Goal: Information Seeking & Learning: Learn about a topic

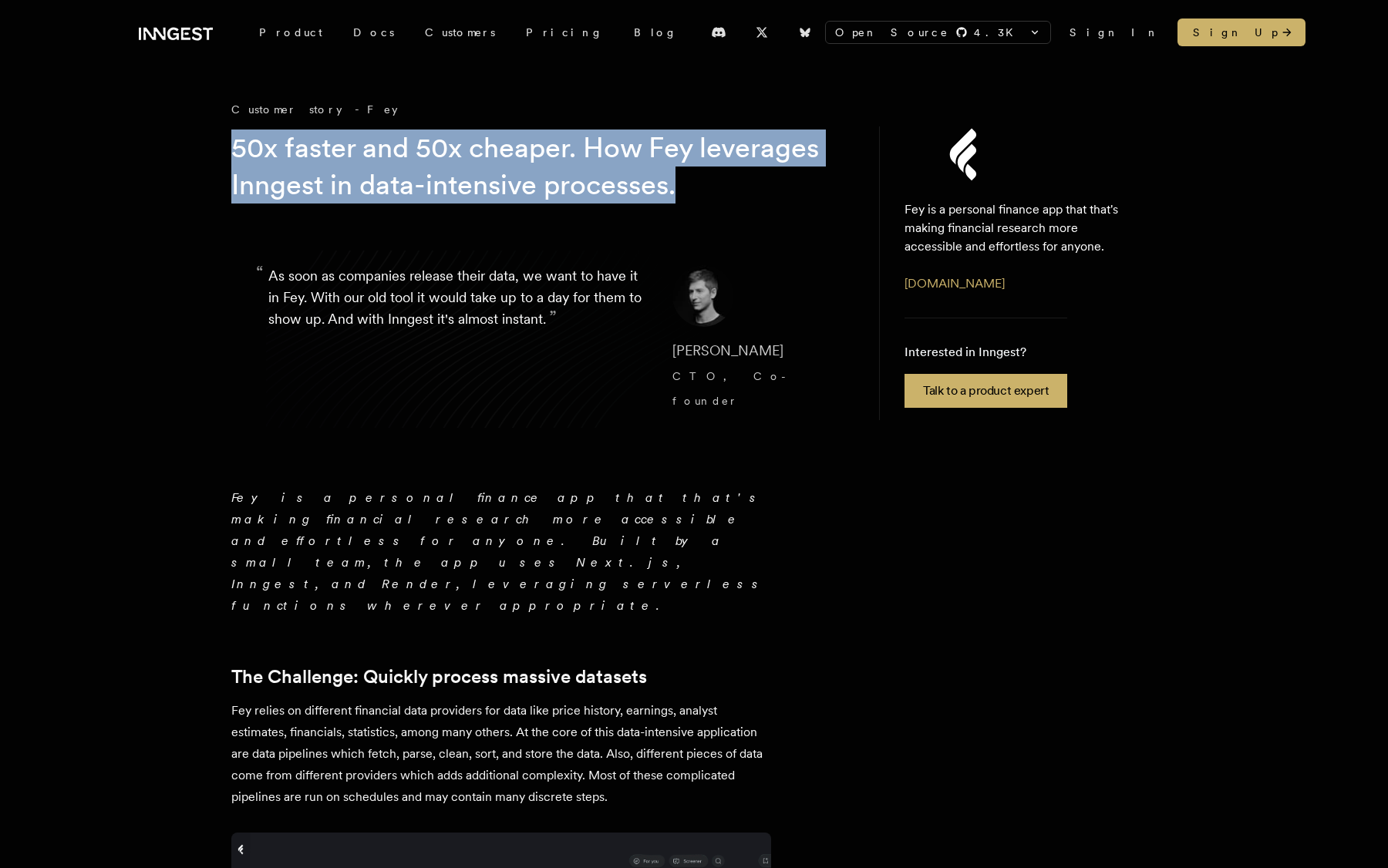
drag, startPoint x: 228, startPoint y: 146, endPoint x: 813, endPoint y: 200, distance: 587.5
drag, startPoint x: 827, startPoint y: 186, endPoint x: 227, endPoint y: 129, distance: 602.7
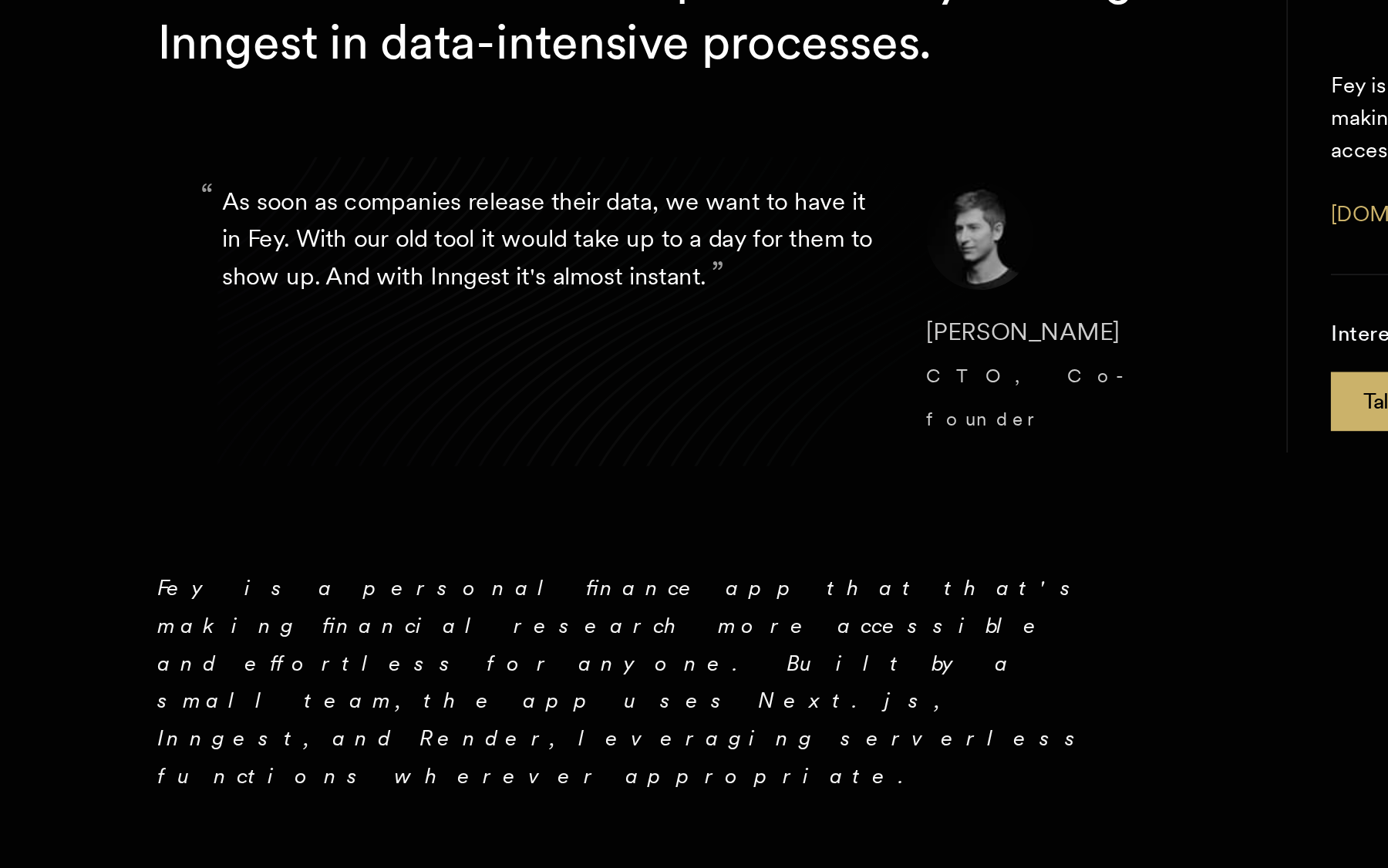
drag, startPoint x: 520, startPoint y: 191, endPoint x: 646, endPoint y: 191, distance: 126.0
click at [673, 339] on cite "[PERSON_NAME] CTO, Co-founder" at bounding box center [742, 375] width 139 height 74
copy span "[PERSON_NAME]"
click at [452, 257] on blockquote "“ As soon as companies release their data, we want to have it in Fey. With our …" at bounding box center [540, 339] width 616 height 222
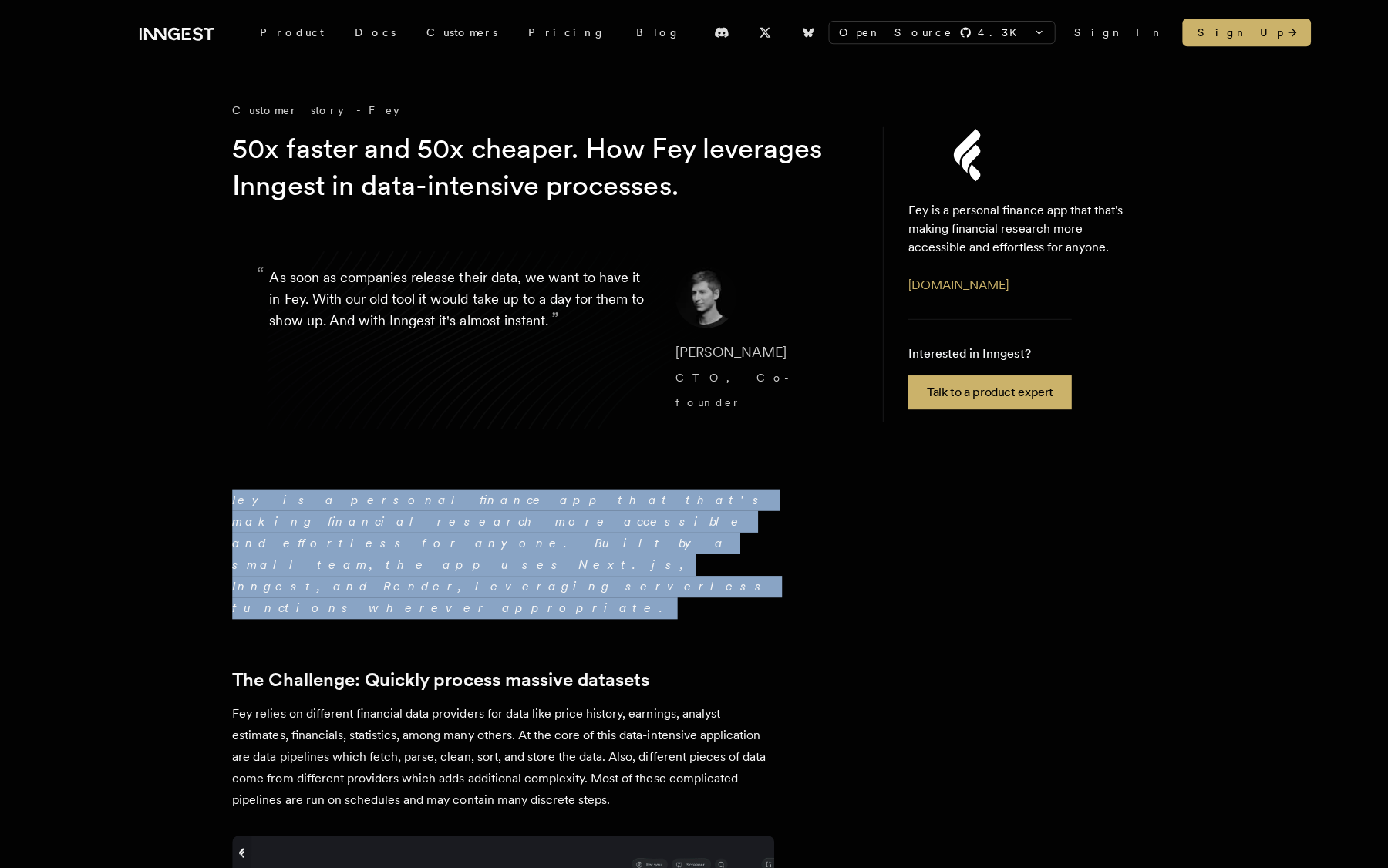
drag, startPoint x: 437, startPoint y: 505, endPoint x: 200, endPoint y: 459, distance: 241.4
drag, startPoint x: 211, startPoint y: 463, endPoint x: 409, endPoint y: 518, distance: 205.5
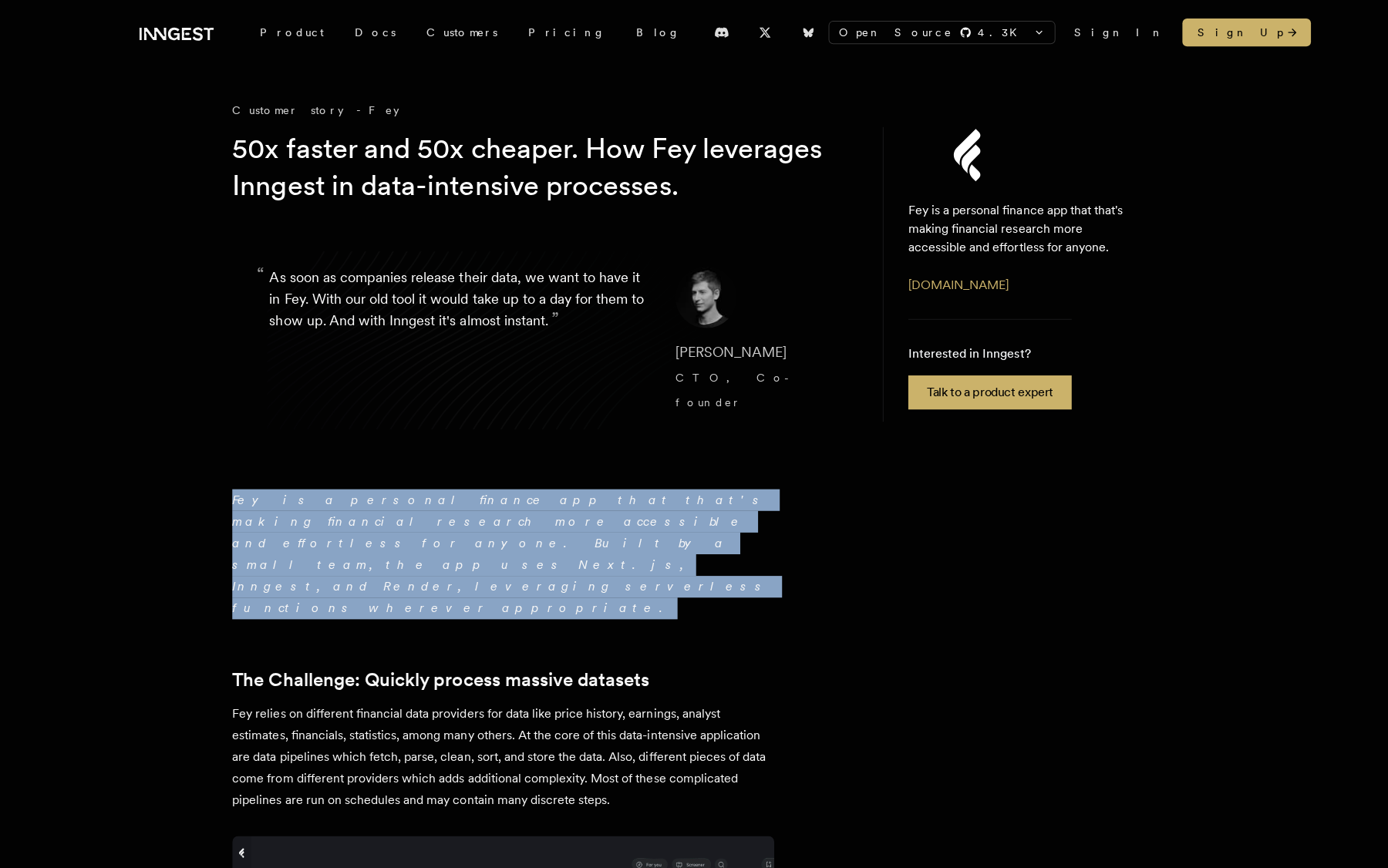
click at [409, 518] on p "Fey is a personal finance app that that's making financial research more access…" at bounding box center [501, 551] width 540 height 129
drag, startPoint x: 443, startPoint y: 518, endPoint x: 211, endPoint y: 472, distance: 236.5
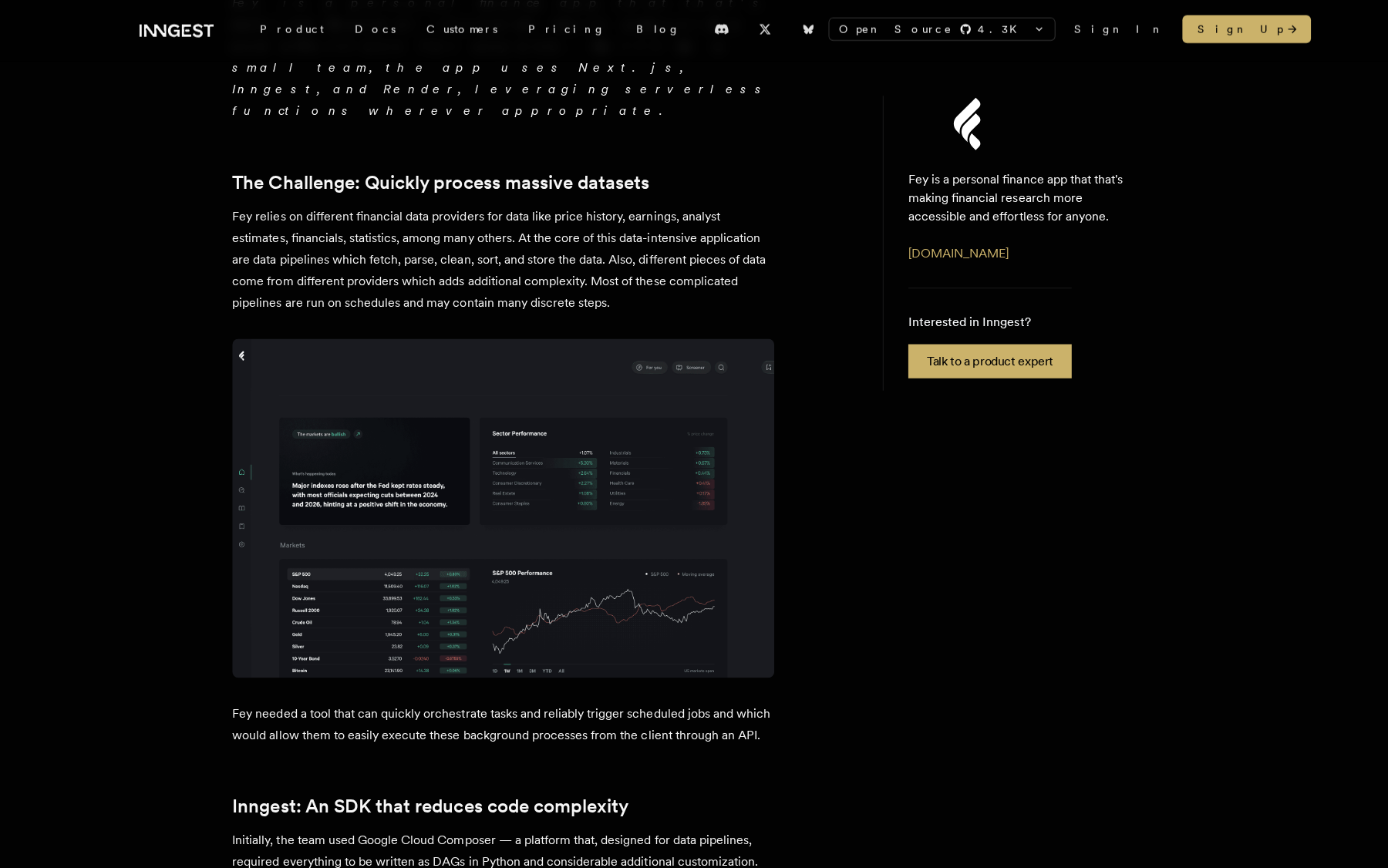
scroll to position [501, 0]
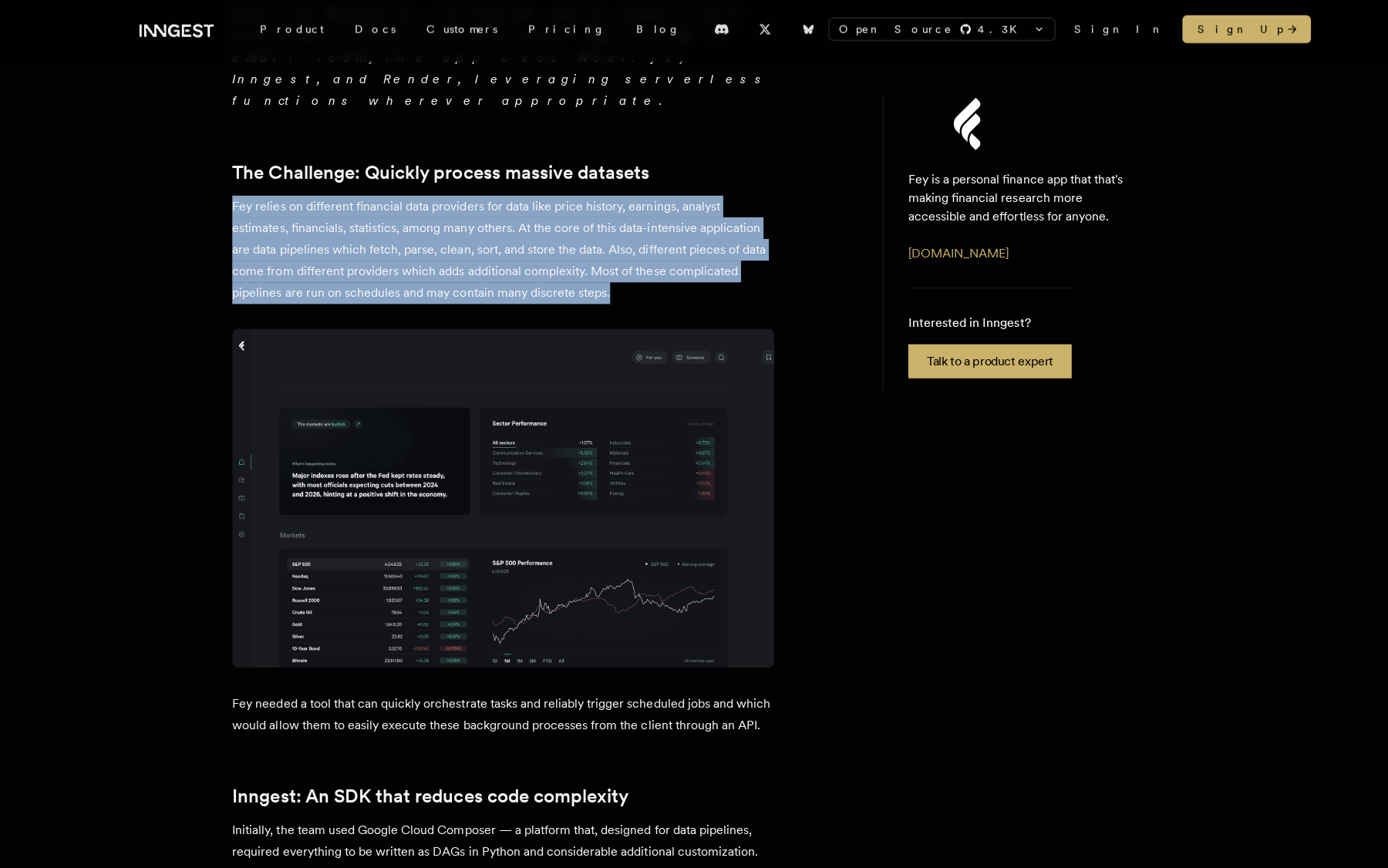
drag, startPoint x: 231, startPoint y: 115, endPoint x: 640, endPoint y: 196, distance: 416.9
click at [640, 198] on p "Fey relies on different financial data providers for data like price history, e…" at bounding box center [501, 252] width 540 height 108
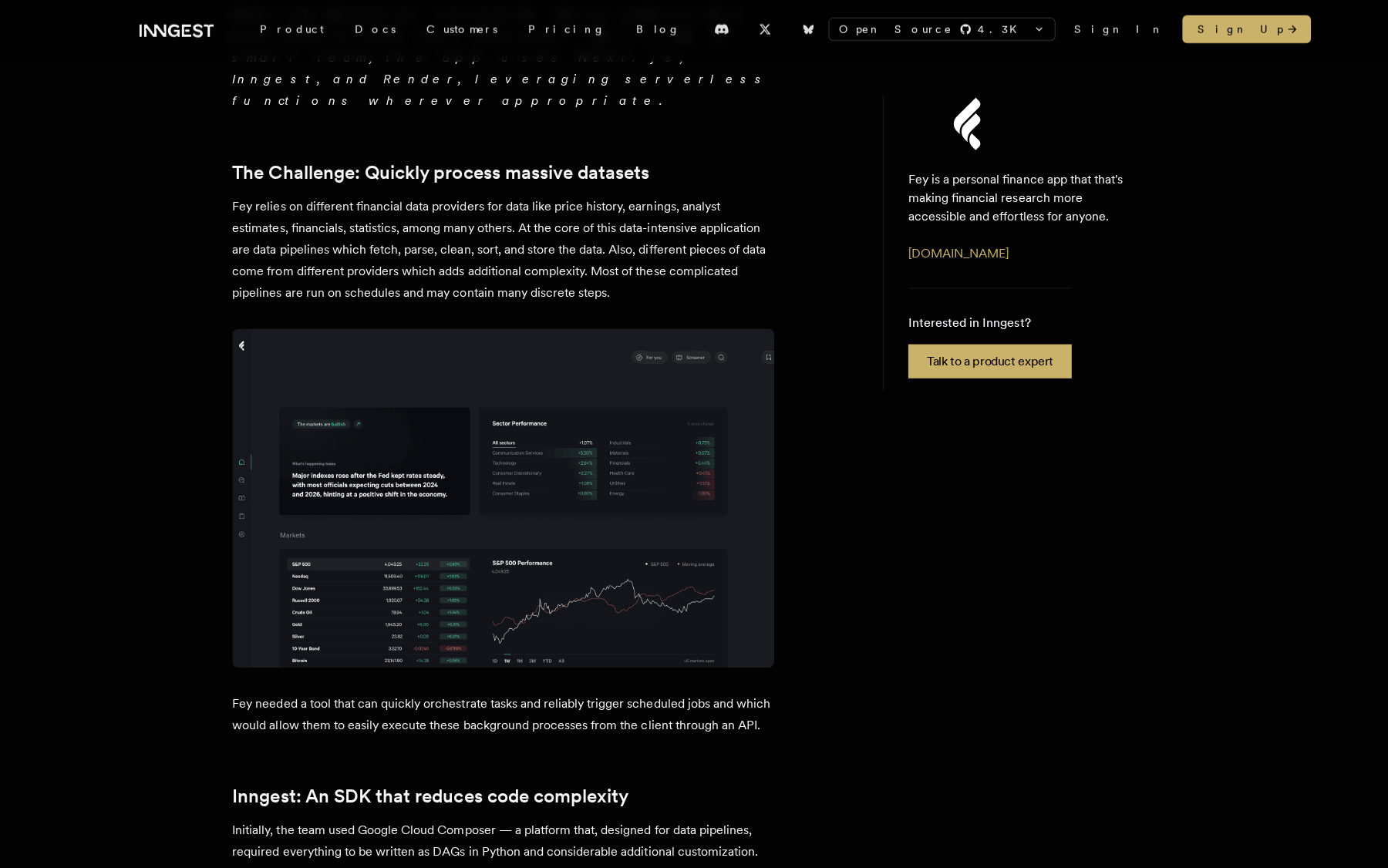
scroll to position [275, 0]
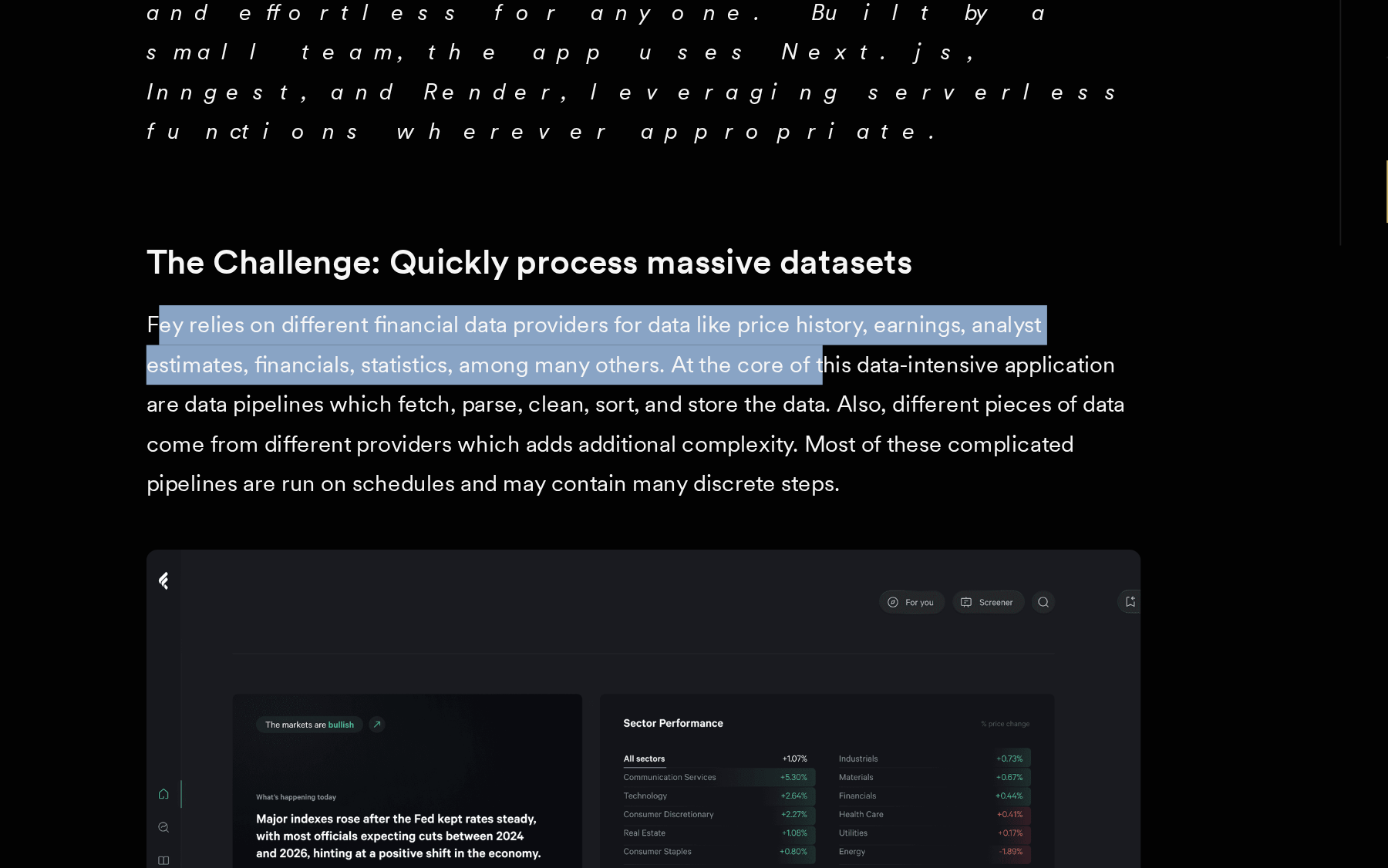
drag, startPoint x: 93, startPoint y: 84, endPoint x: 447, endPoint y: 108, distance: 354.8
click at [447, 424] on p "Fey relies on different financial data providers for data like price history, e…" at bounding box center [501, 478] width 540 height 108
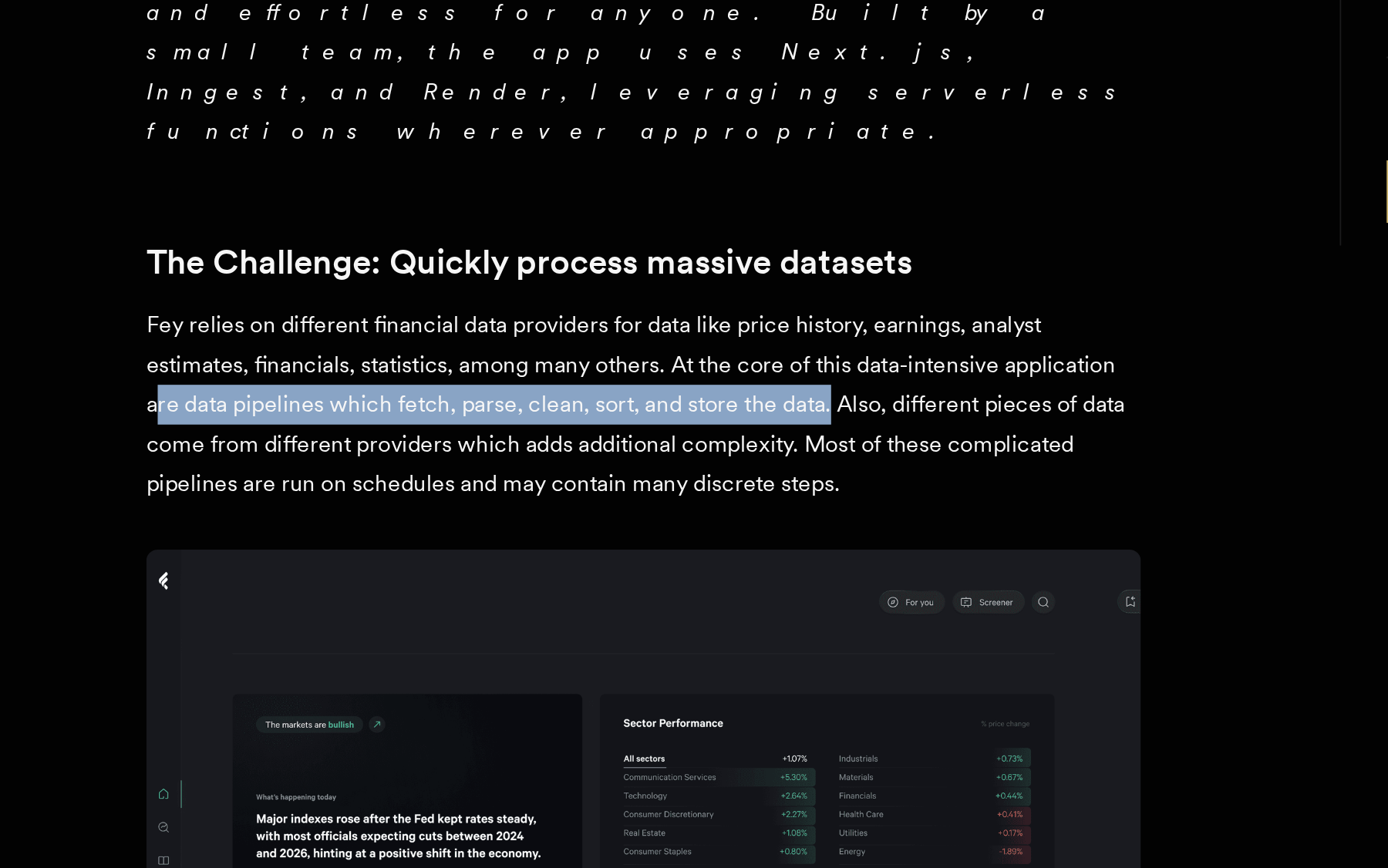
drag, startPoint x: 100, startPoint y: 131, endPoint x: 450, endPoint y: 124, distance: 350.1
click at [450, 424] on p "Fey relies on different financial data providers for data like price history, e…" at bounding box center [501, 478] width 540 height 108
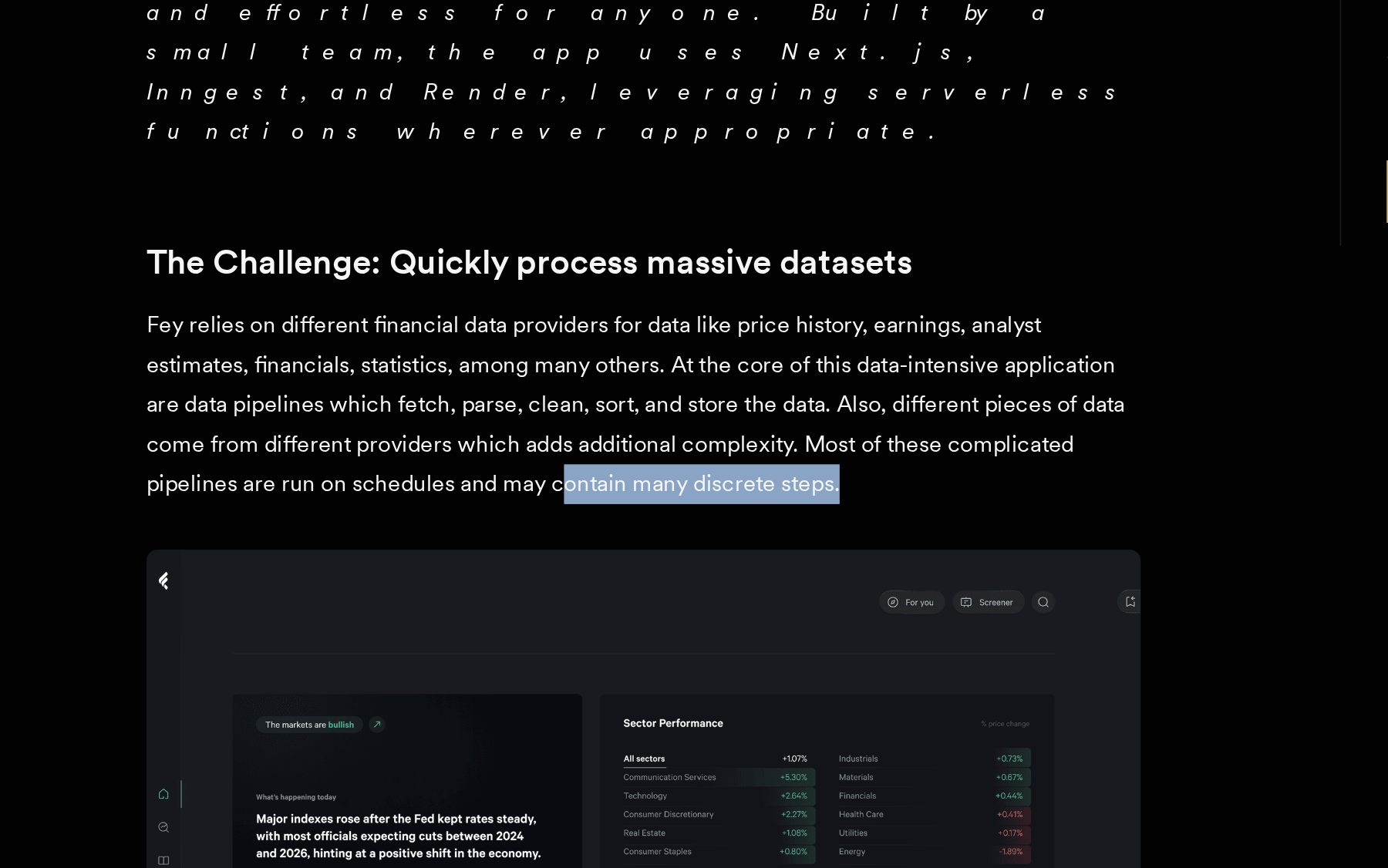
drag, startPoint x: 358, startPoint y: 177, endPoint x: 459, endPoint y: 177, distance: 101.0
click at [459, 424] on p "Fey relies on different financial data providers for data like price history, e…" at bounding box center [501, 478] width 540 height 108
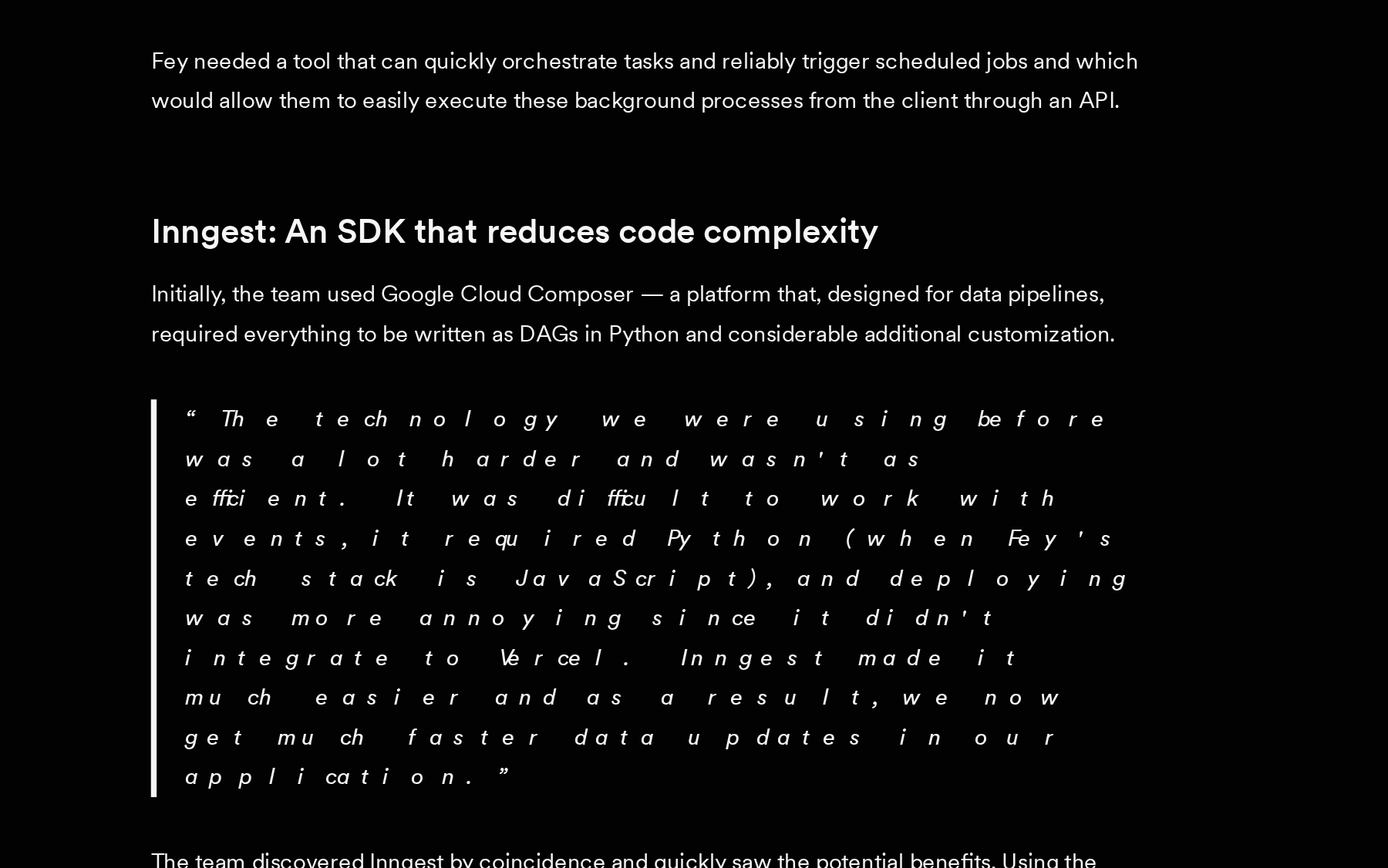
scroll to position [777, 0]
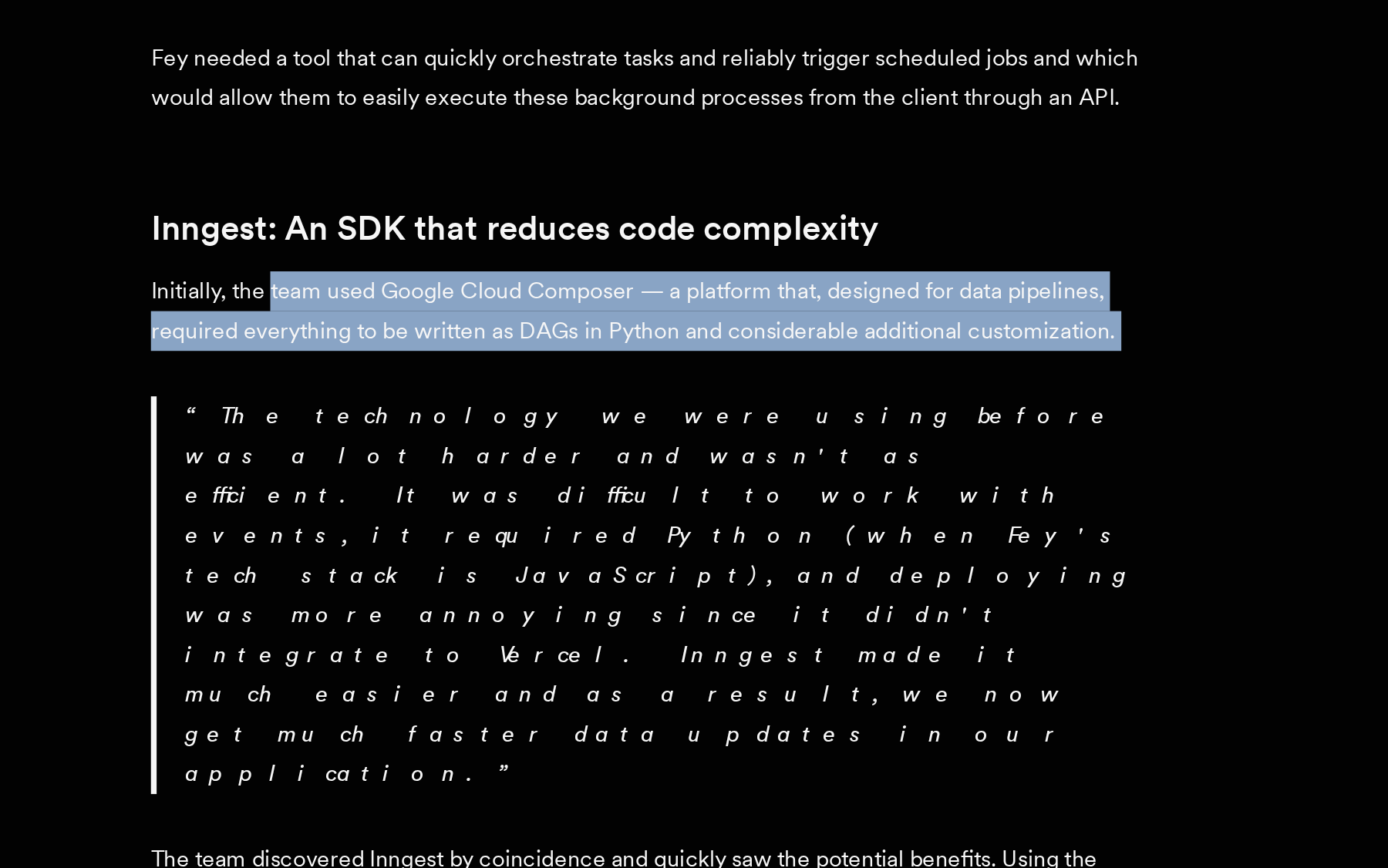
drag, startPoint x: 147, startPoint y: 82, endPoint x: 624, endPoint y: 117, distance: 478.3
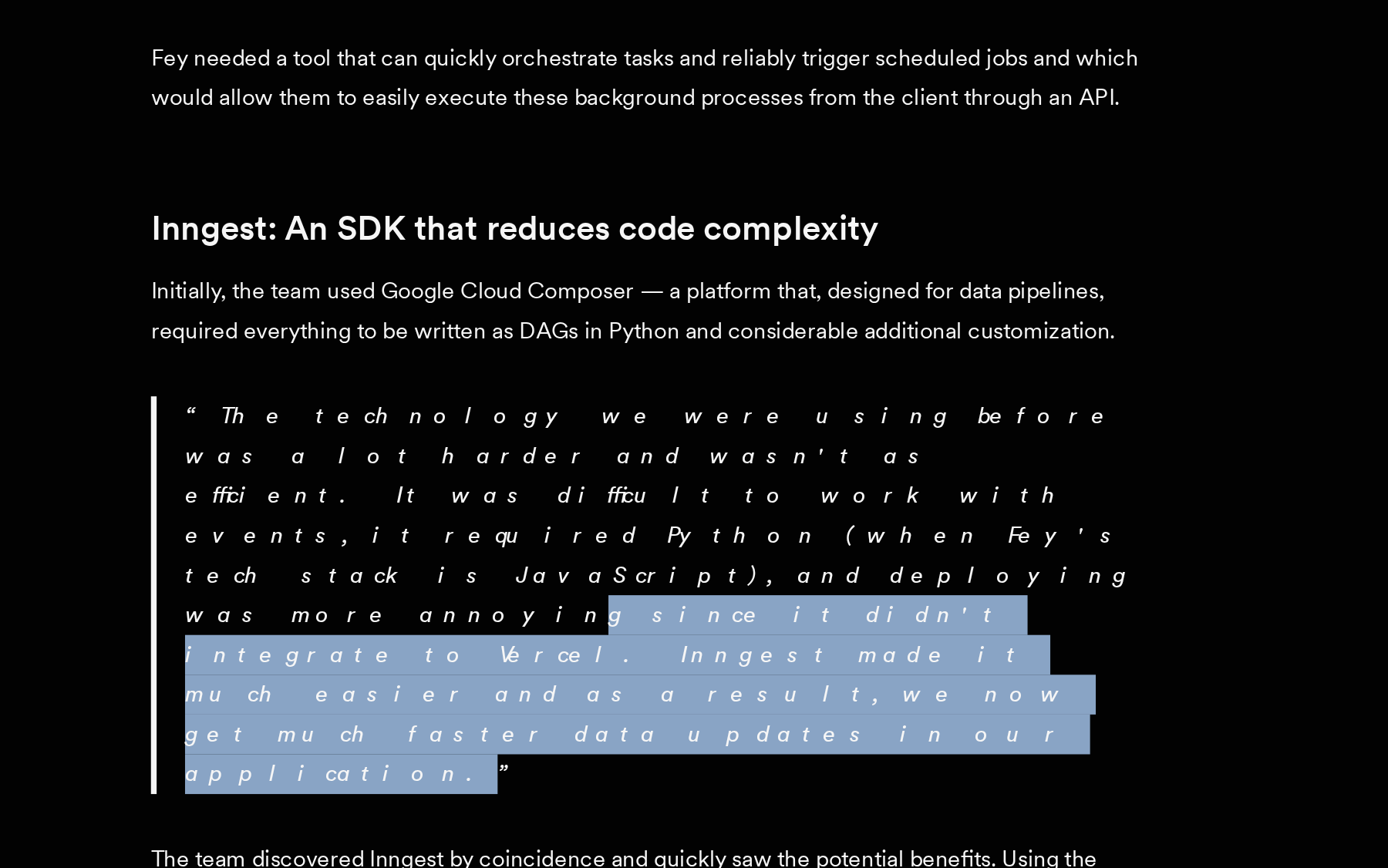
drag, startPoint x: 260, startPoint y: 191, endPoint x: 510, endPoint y: 210, distance: 250.7
click at [510, 612] on p "The technology we were using before was a lot harder and wasn't as efficient. I…" at bounding box center [510, 720] width 521 height 215
click at [543, 612] on p "The technology we were using before was a lot harder and wasn't as efficient. I…" at bounding box center [510, 720] width 521 height 215
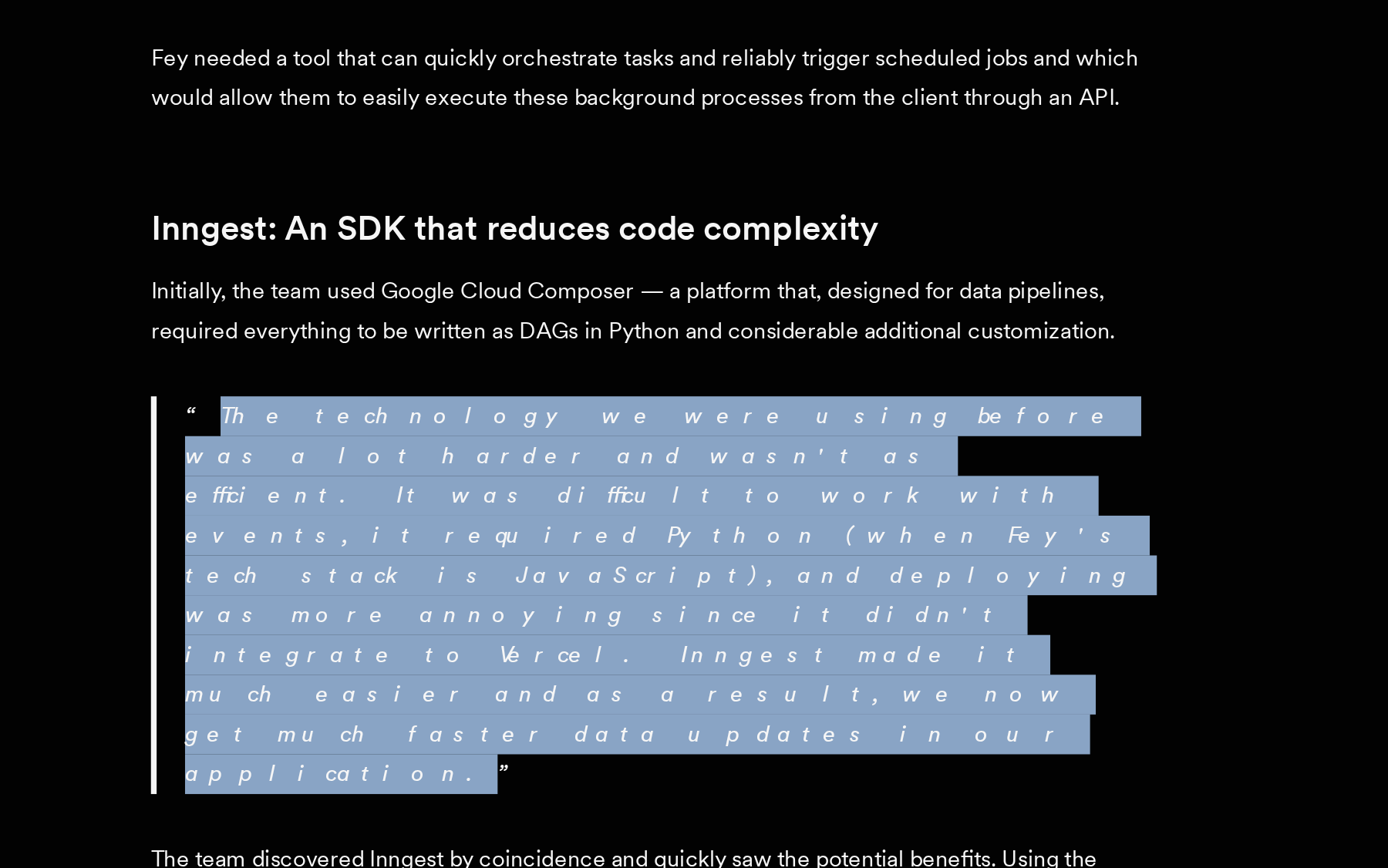
drag, startPoint x: 553, startPoint y: 210, endPoint x: 48, endPoint y: 153, distance: 508.2
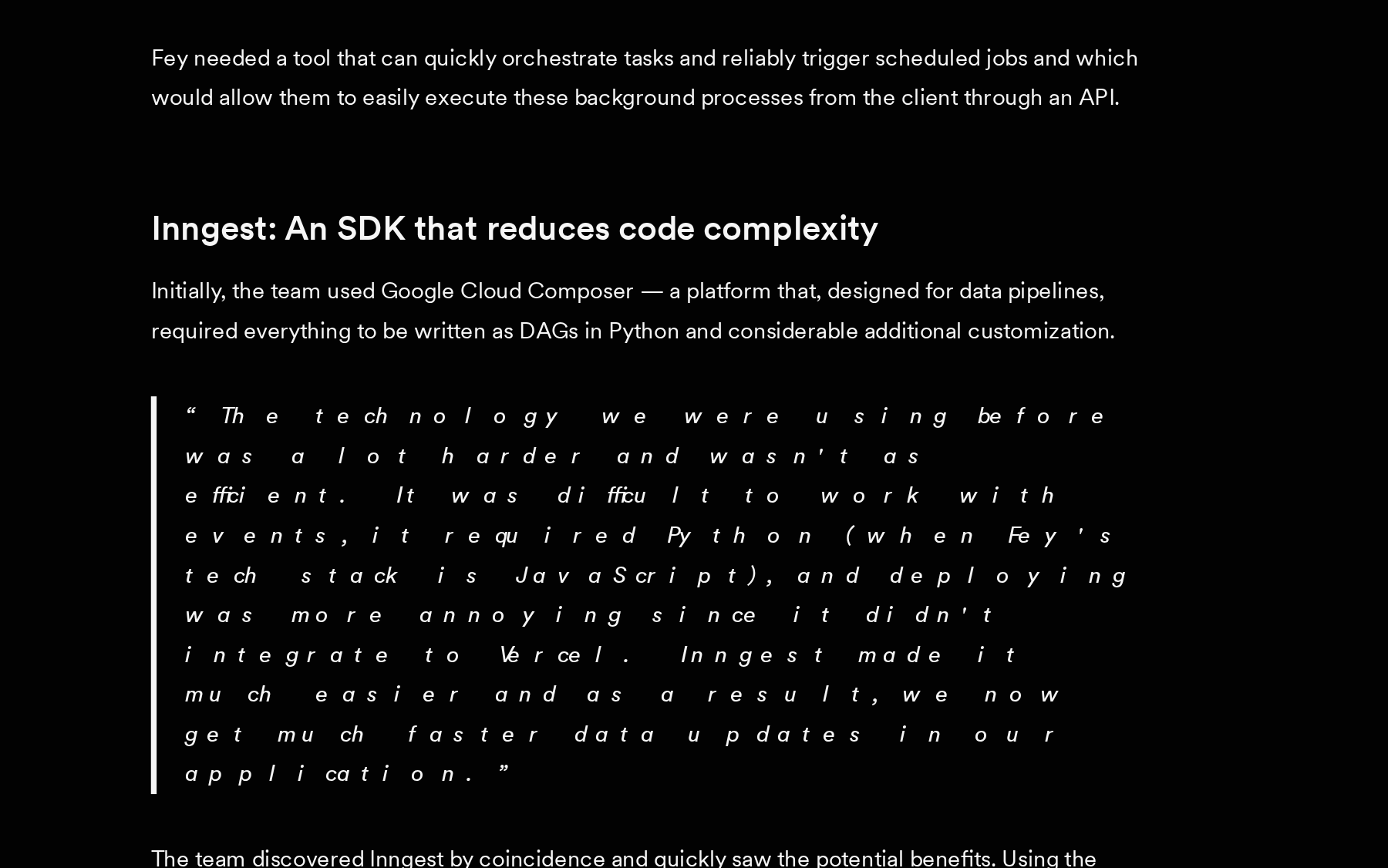
click at [250, 612] on p "The technology we were using before was a lot harder and wasn't as efficient. I…" at bounding box center [510, 720] width 521 height 215
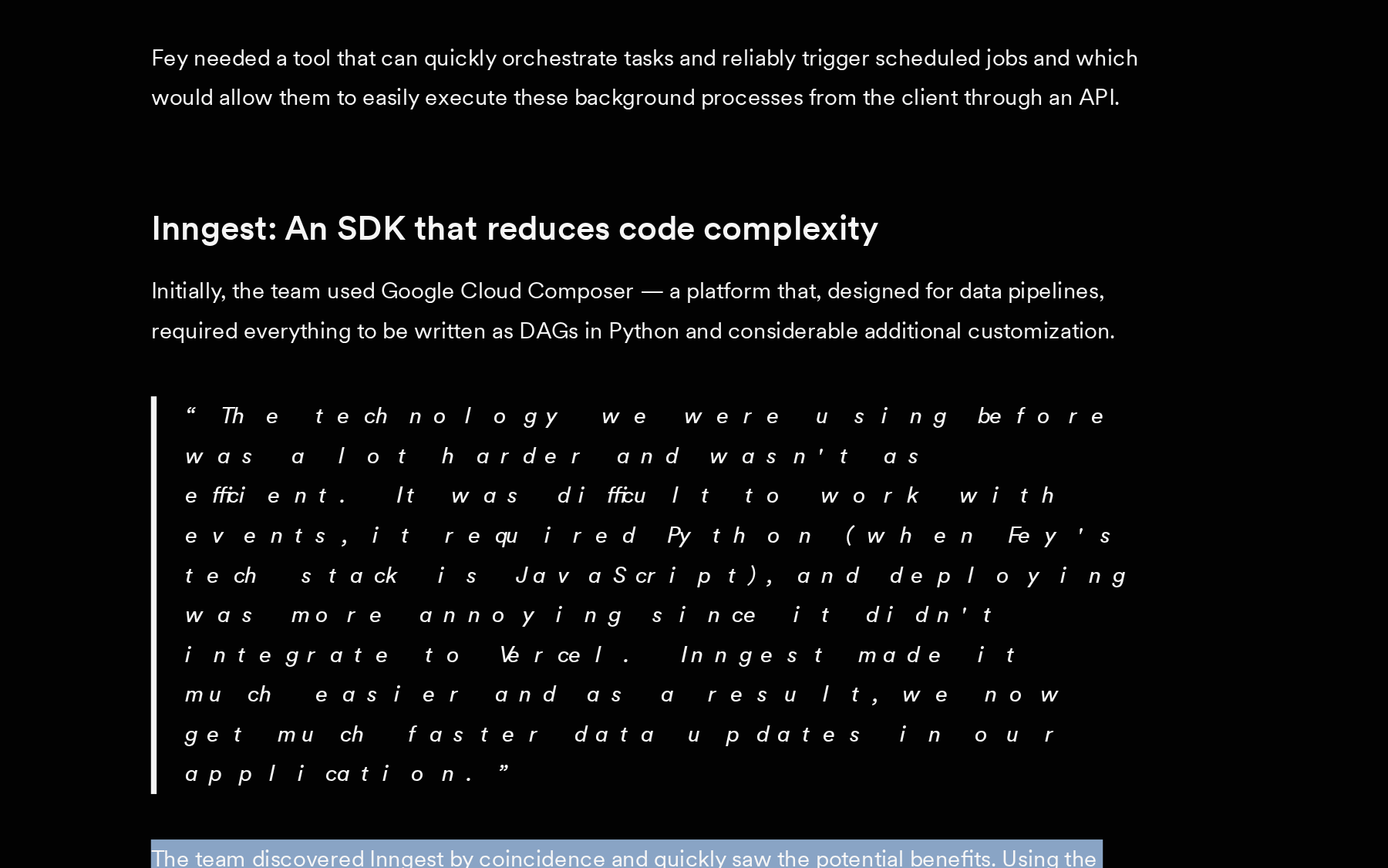
drag, startPoint x: 76, startPoint y: 261, endPoint x: 516, endPoint y: 302, distance: 441.9
click at [516, 852] on p "The team discovered Inngest by coincidence and quickly saw the potential benefi…" at bounding box center [501, 885] width 540 height 65
drag, startPoint x: 534, startPoint y: 303, endPoint x: 65, endPoint y: 257, distance: 471.3
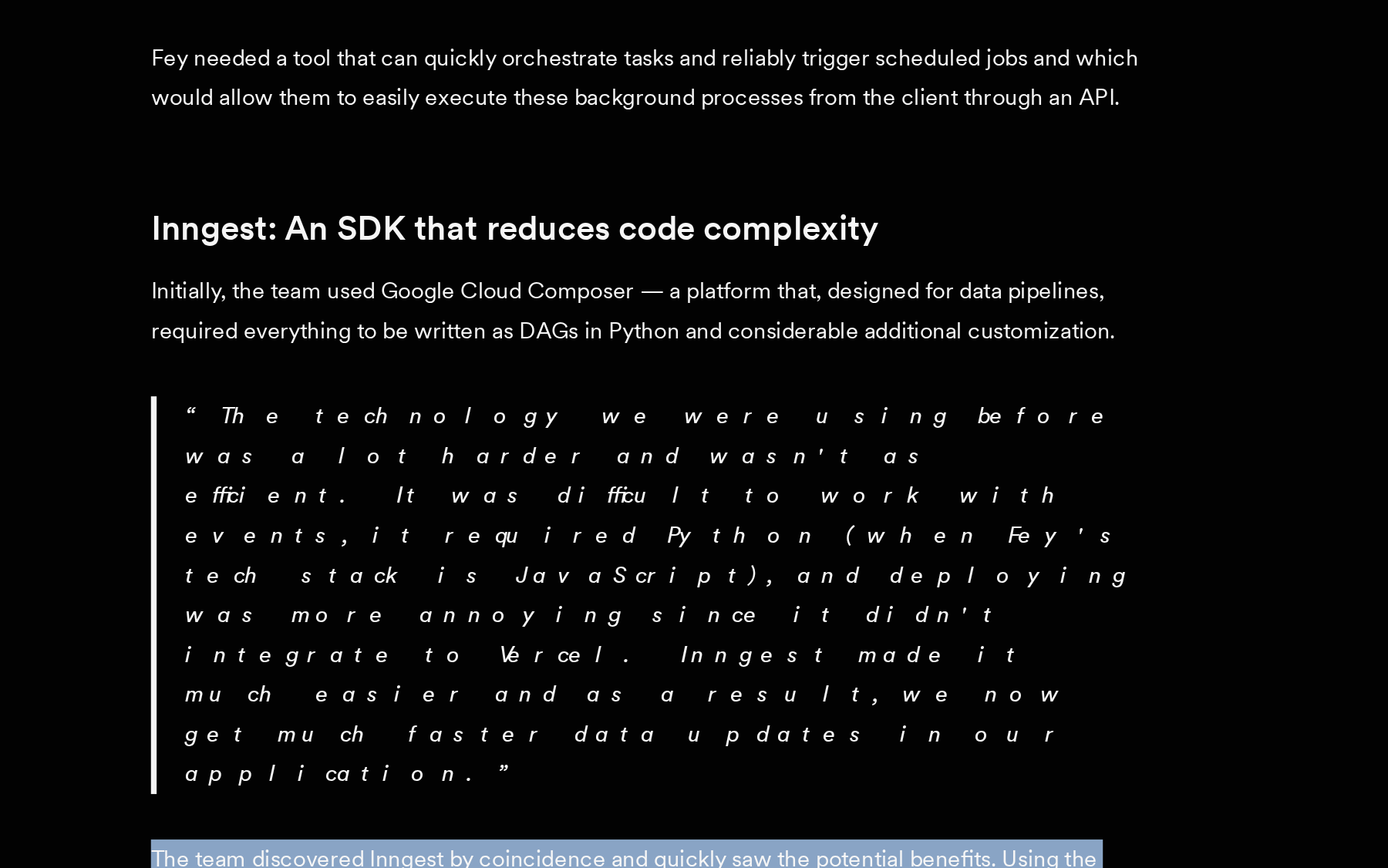
drag, startPoint x: 71, startPoint y: 258, endPoint x: 585, endPoint y: 314, distance: 517.0
click at [585, 852] on p "The team discovered Inngest by coincidence and quickly saw the potential benefi…" at bounding box center [501, 885] width 540 height 65
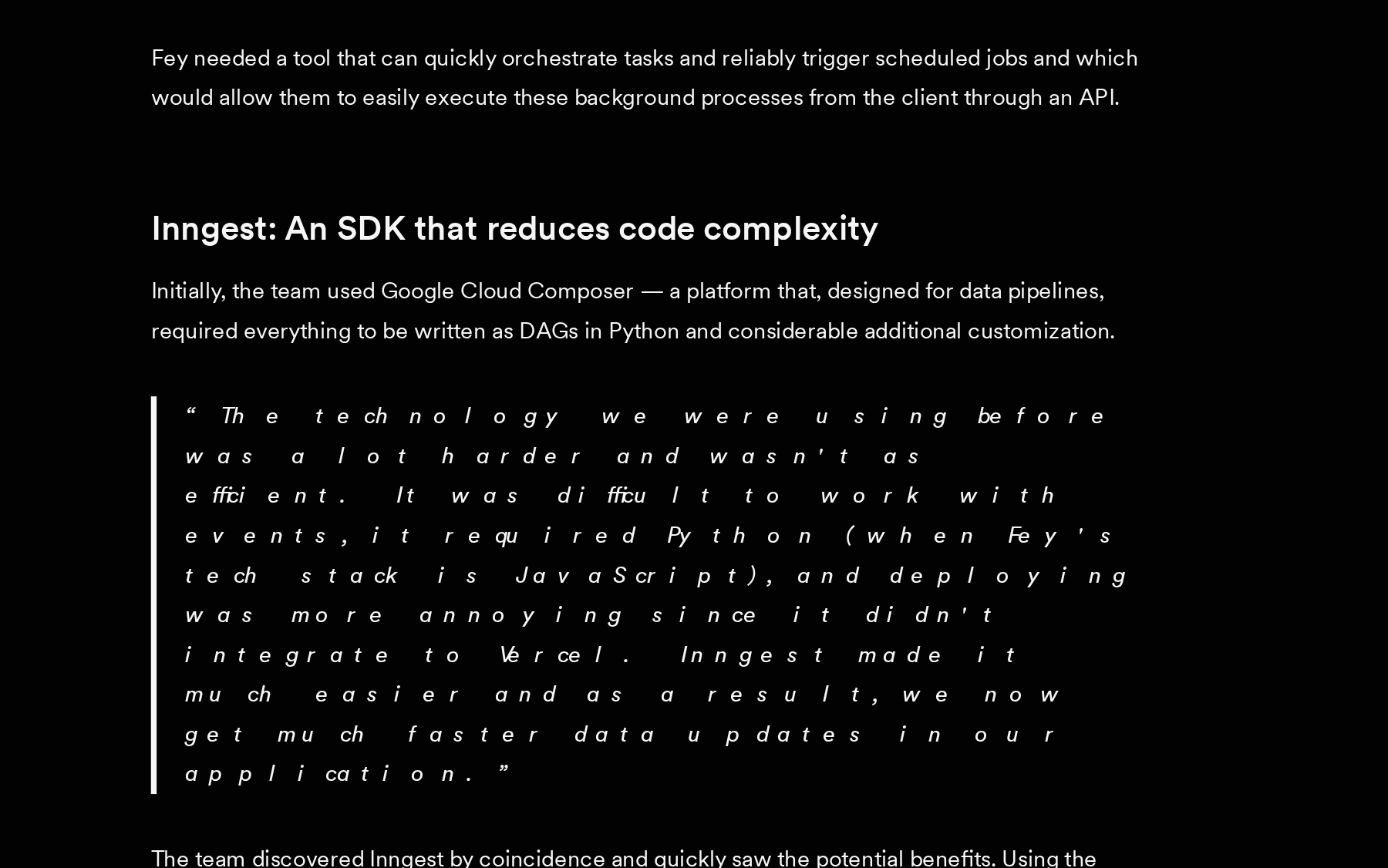
click at [294, 852] on p "The team discovered Inngest by coincidence and quickly saw the potential benefi…" at bounding box center [501, 885] width 540 height 65
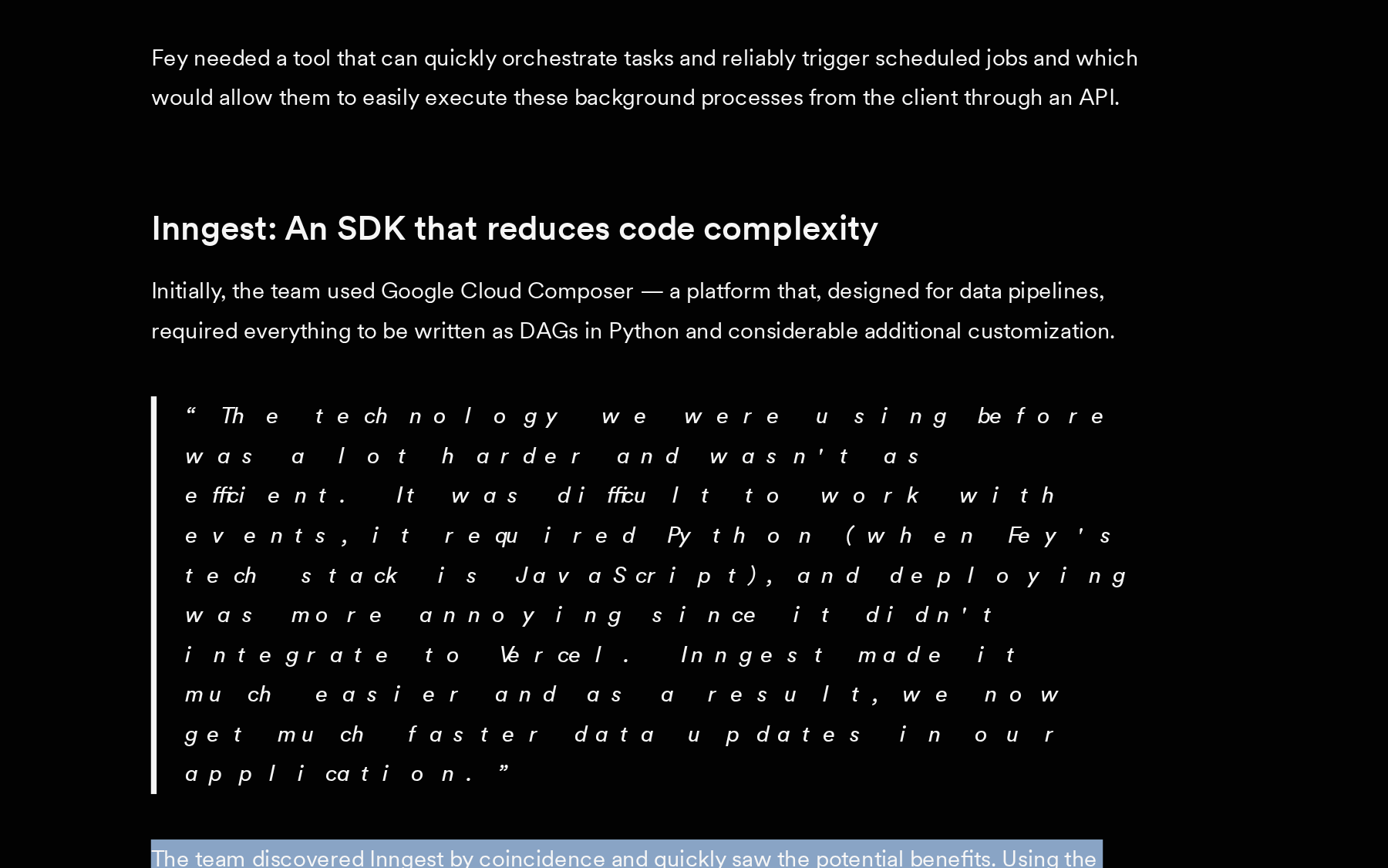
click at [310, 852] on p "The team discovered Inngest by coincidence and quickly saw the potential benefi…" at bounding box center [501, 885] width 540 height 65
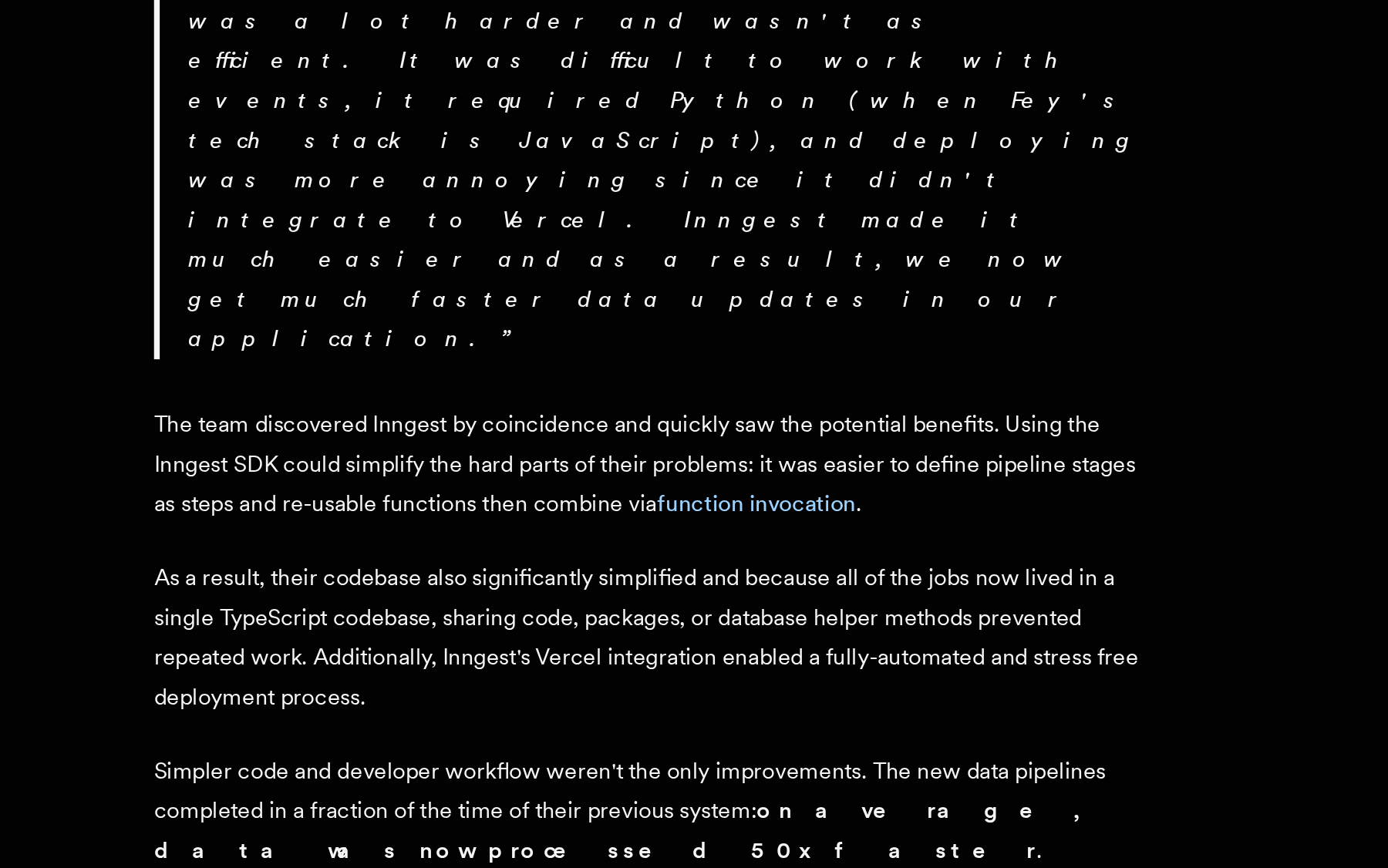
scroll to position [1018, 0]
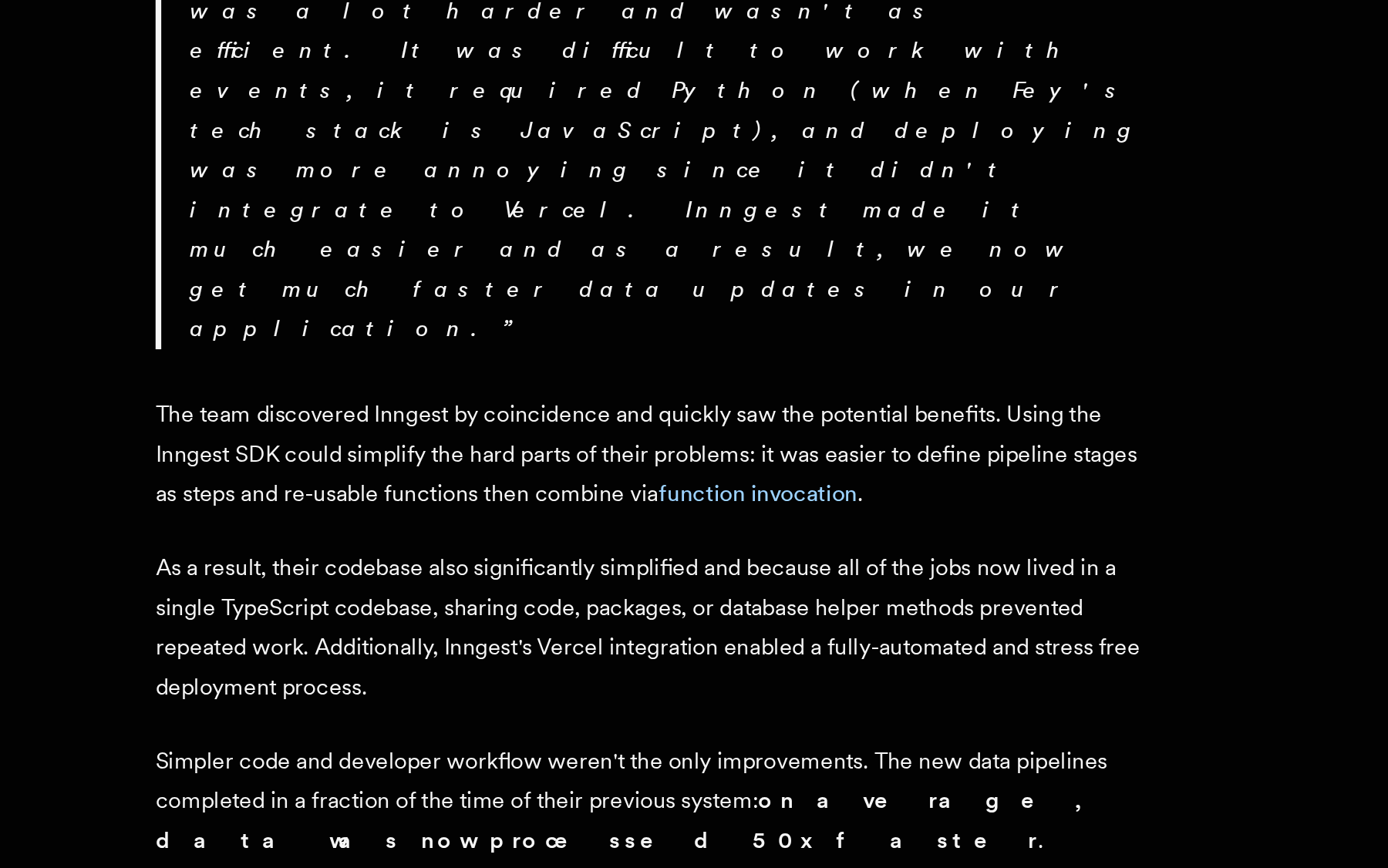
click at [341, 799] on p "Simpler code and developer workflow weren't the only improvements. The new data…" at bounding box center [501, 832] width 540 height 65
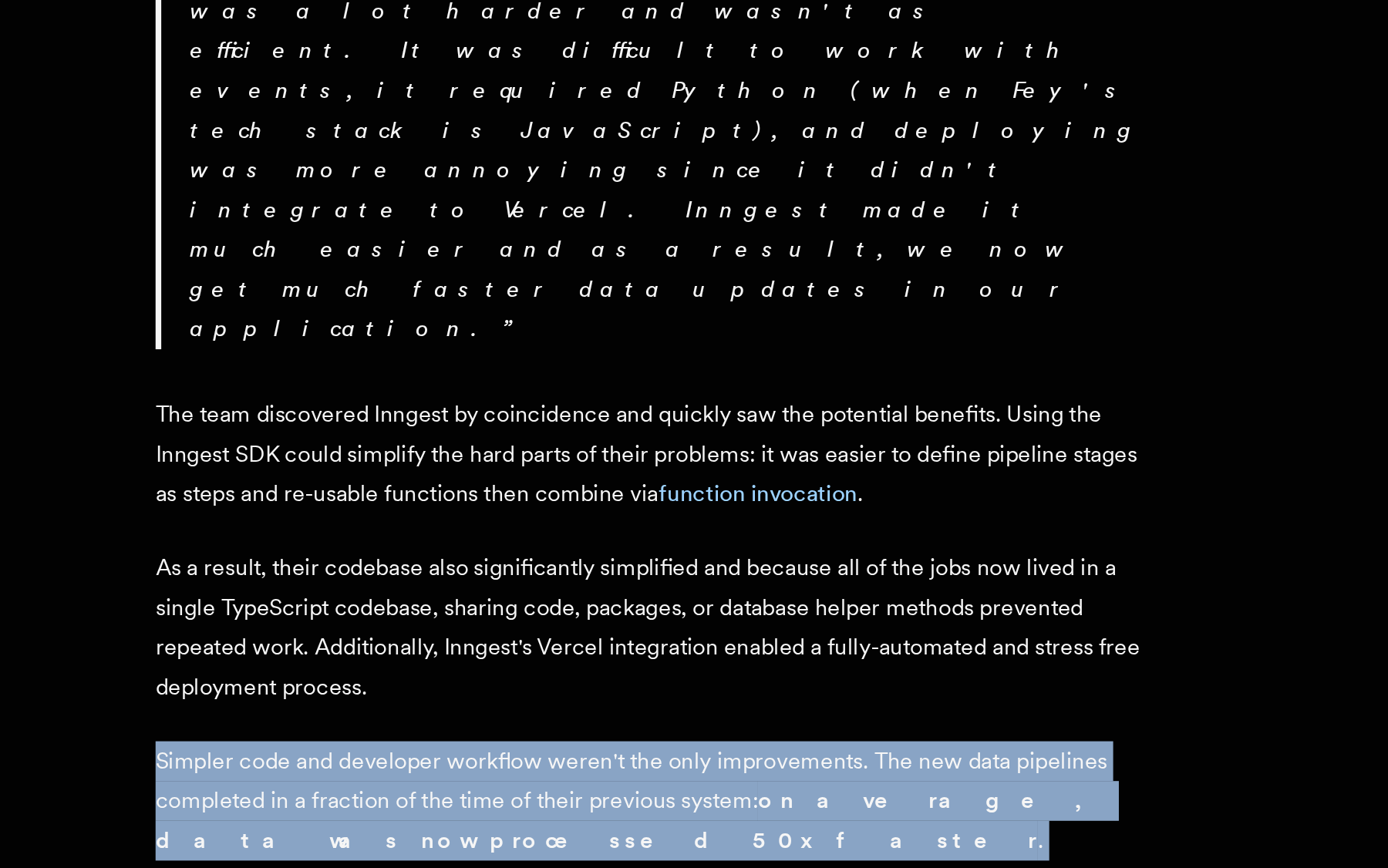
click at [370, 799] on p "Simpler code and developer workflow weren't the only improvements. The new data…" at bounding box center [501, 832] width 540 height 65
drag, startPoint x: 281, startPoint y: 247, endPoint x: 62, endPoint y: 208, distance: 222.4
drag, startPoint x: 73, startPoint y: 208, endPoint x: 223, endPoint y: 258, distance: 158.1
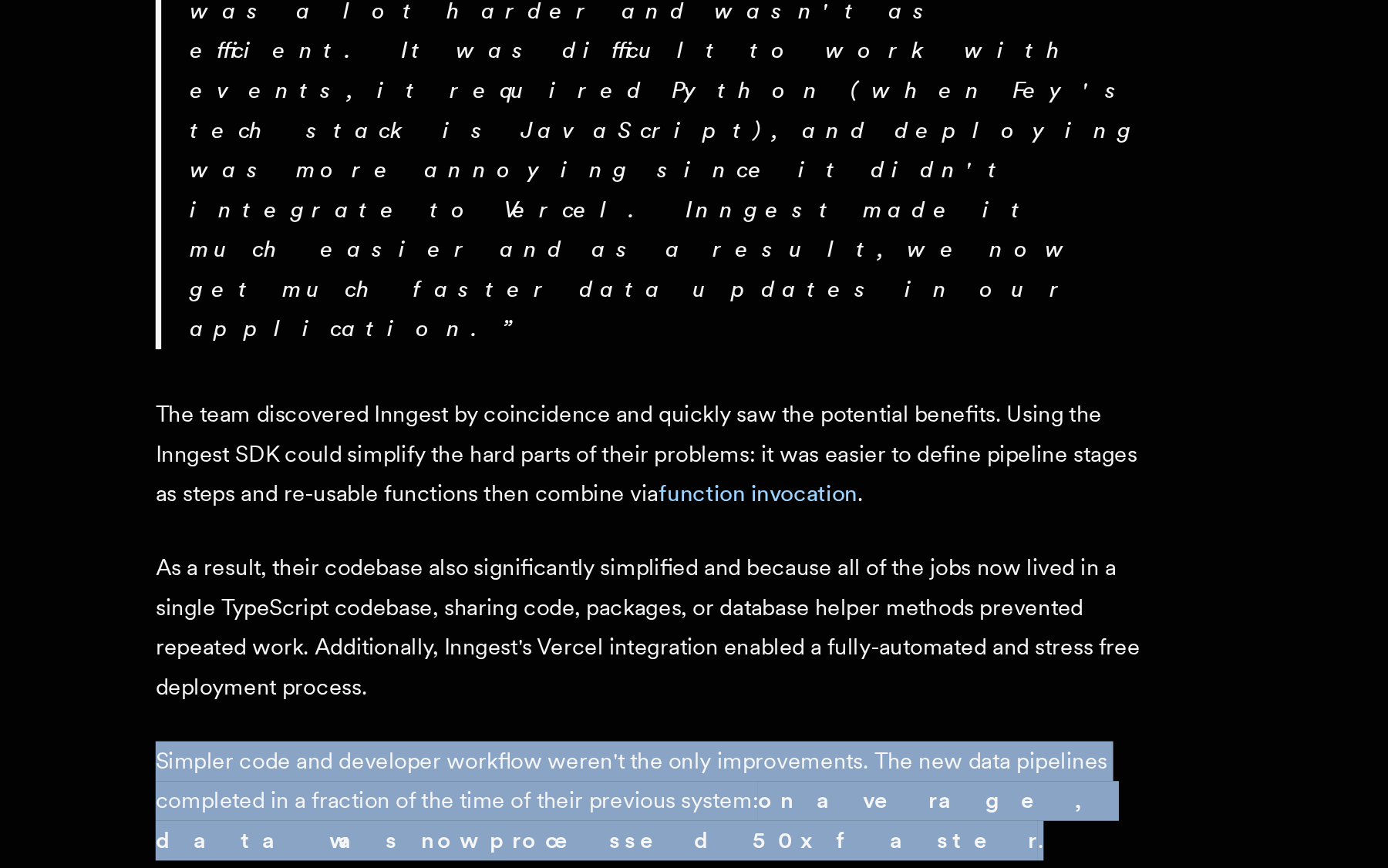
click at [231, 799] on p "Simpler code and developer workflow weren't the only improvements. The new data…" at bounding box center [501, 832] width 540 height 65
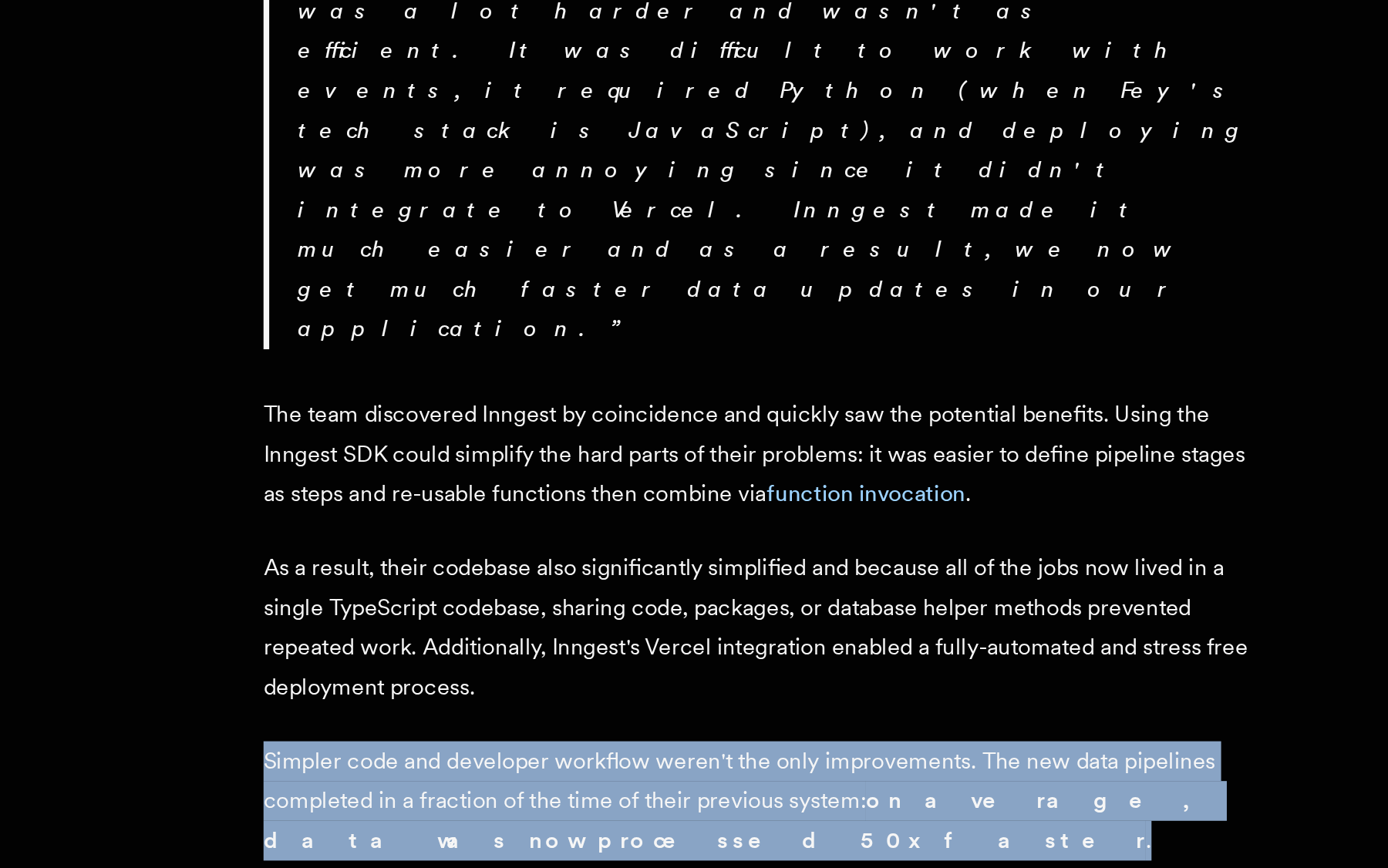
drag, startPoint x: 250, startPoint y: 254, endPoint x: 109, endPoint y: 198, distance: 151.7
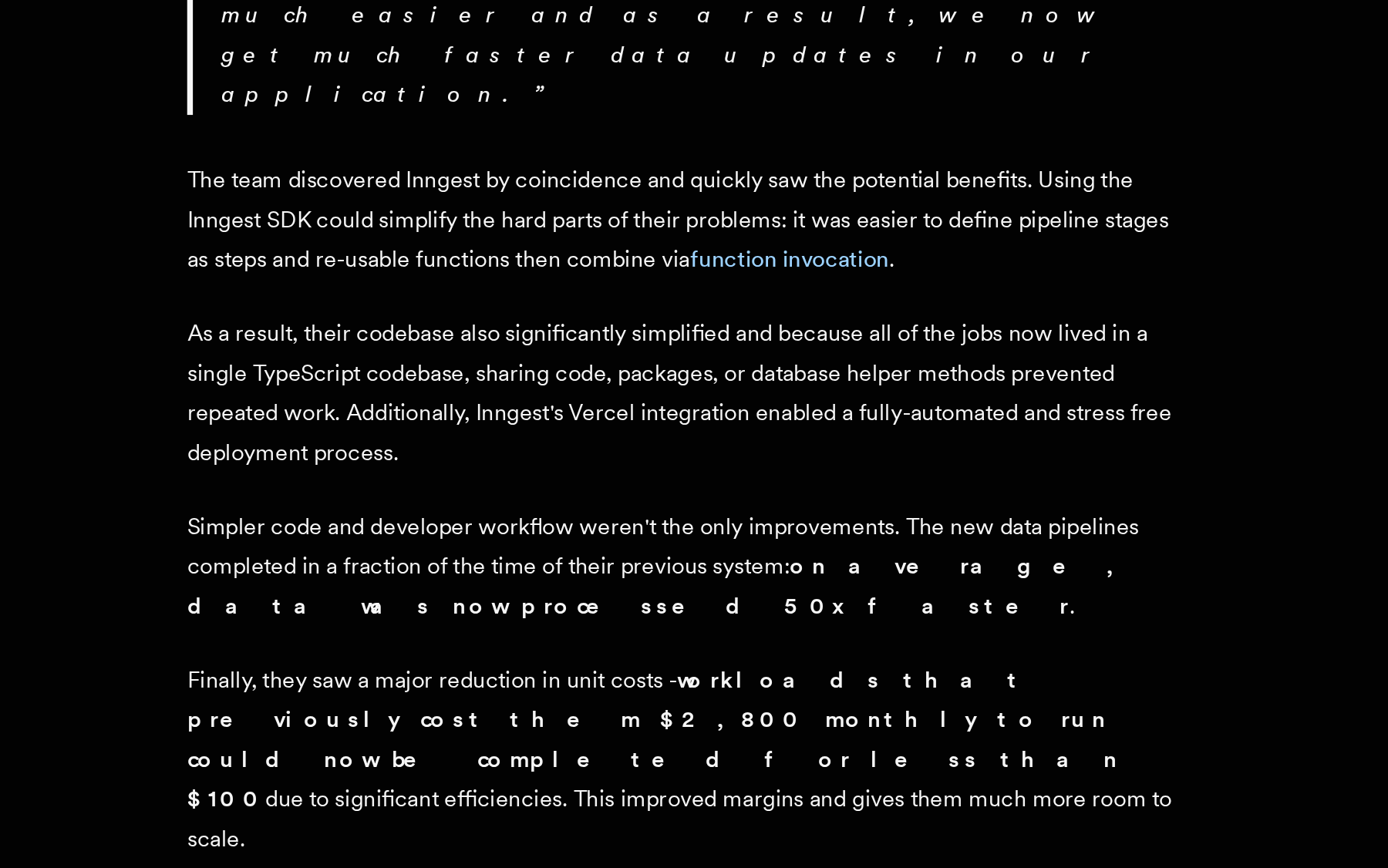
scroll to position [1147, 0]
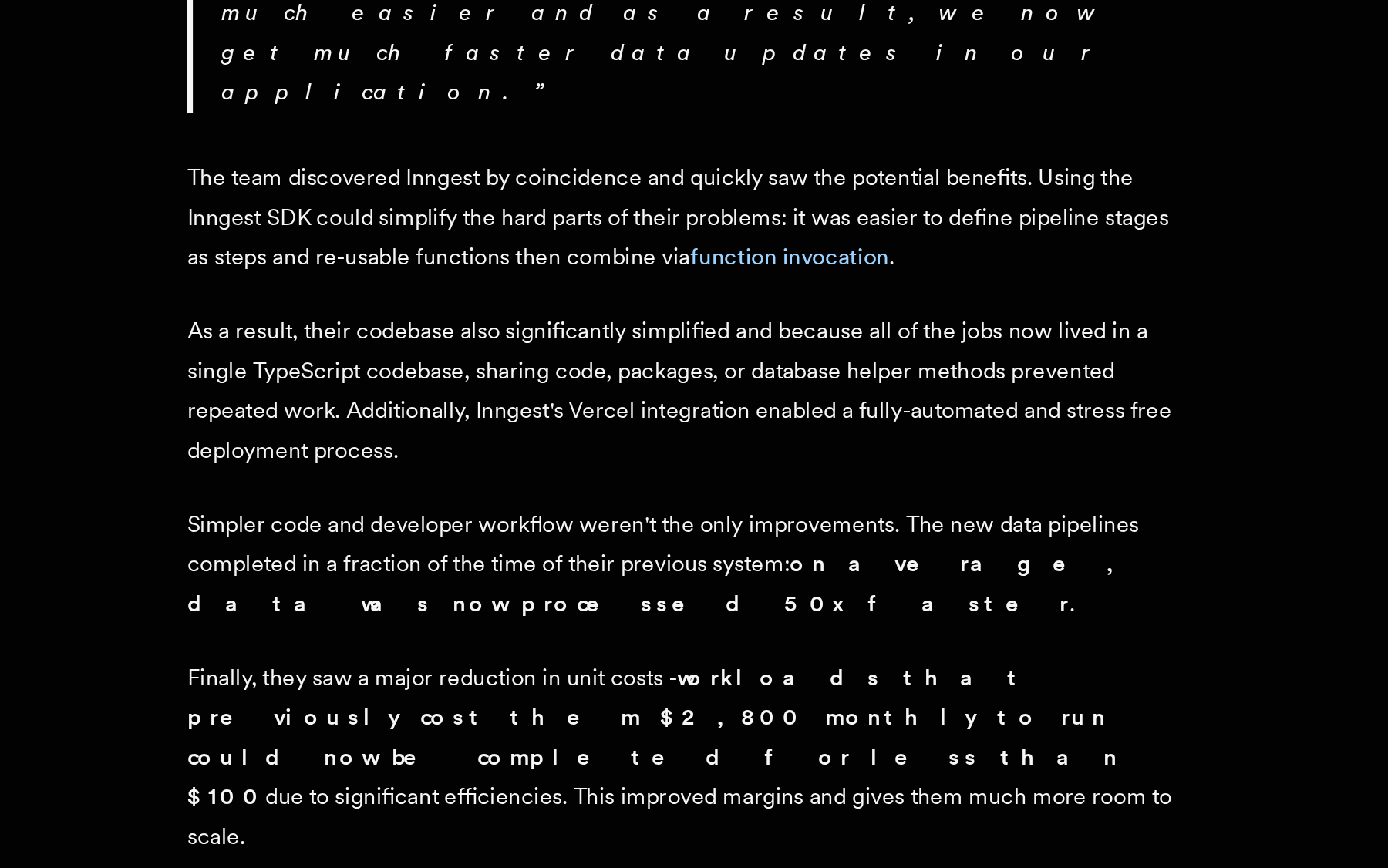
drag, startPoint x: 111, startPoint y: 158, endPoint x: 508, endPoint y: 208, distance: 400.1
click at [508, 754] on p "Finally, they saw a major reduction in unit costs - workloads that previously c…" at bounding box center [501, 808] width 540 height 108
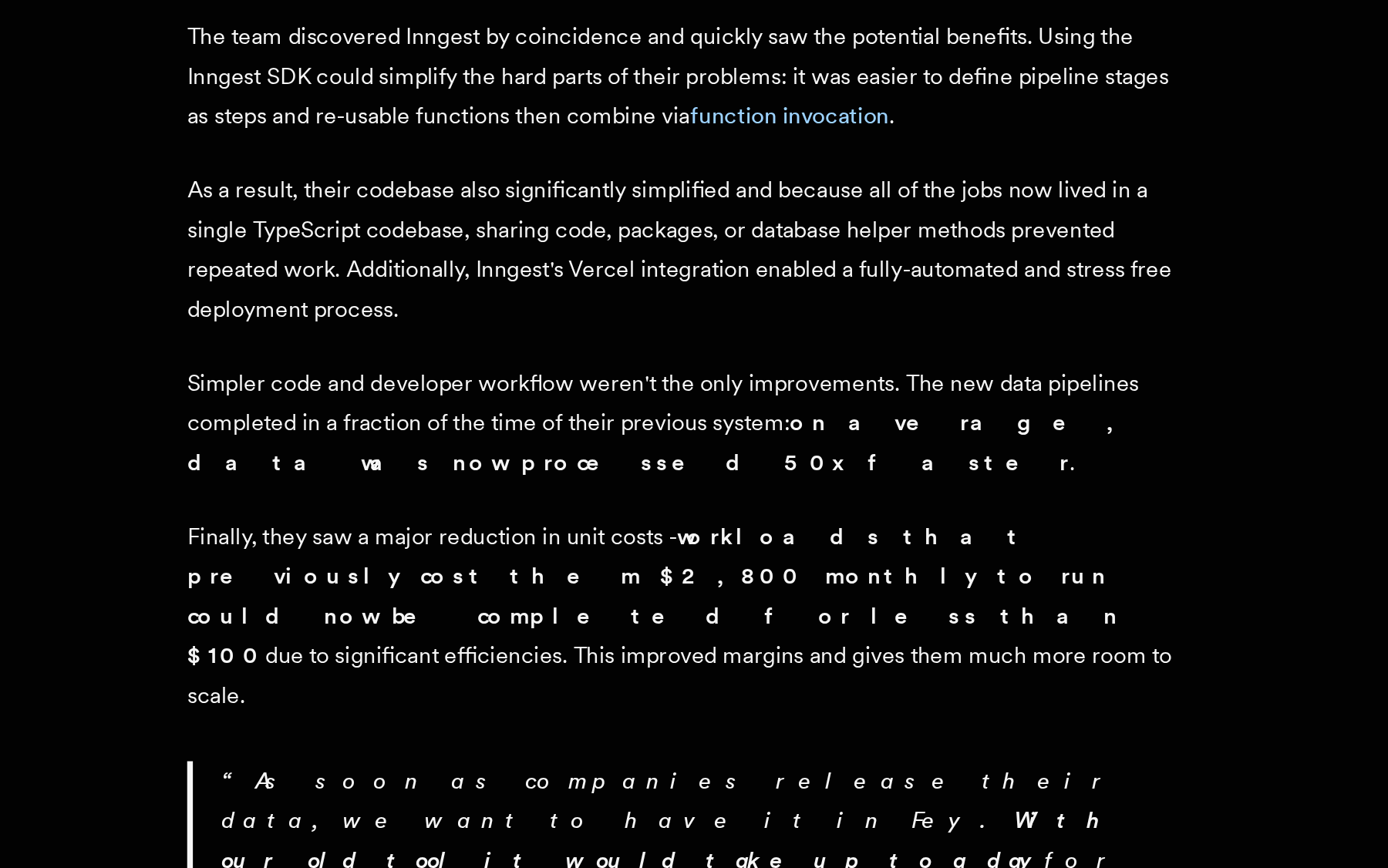
scroll to position [1225, 0]
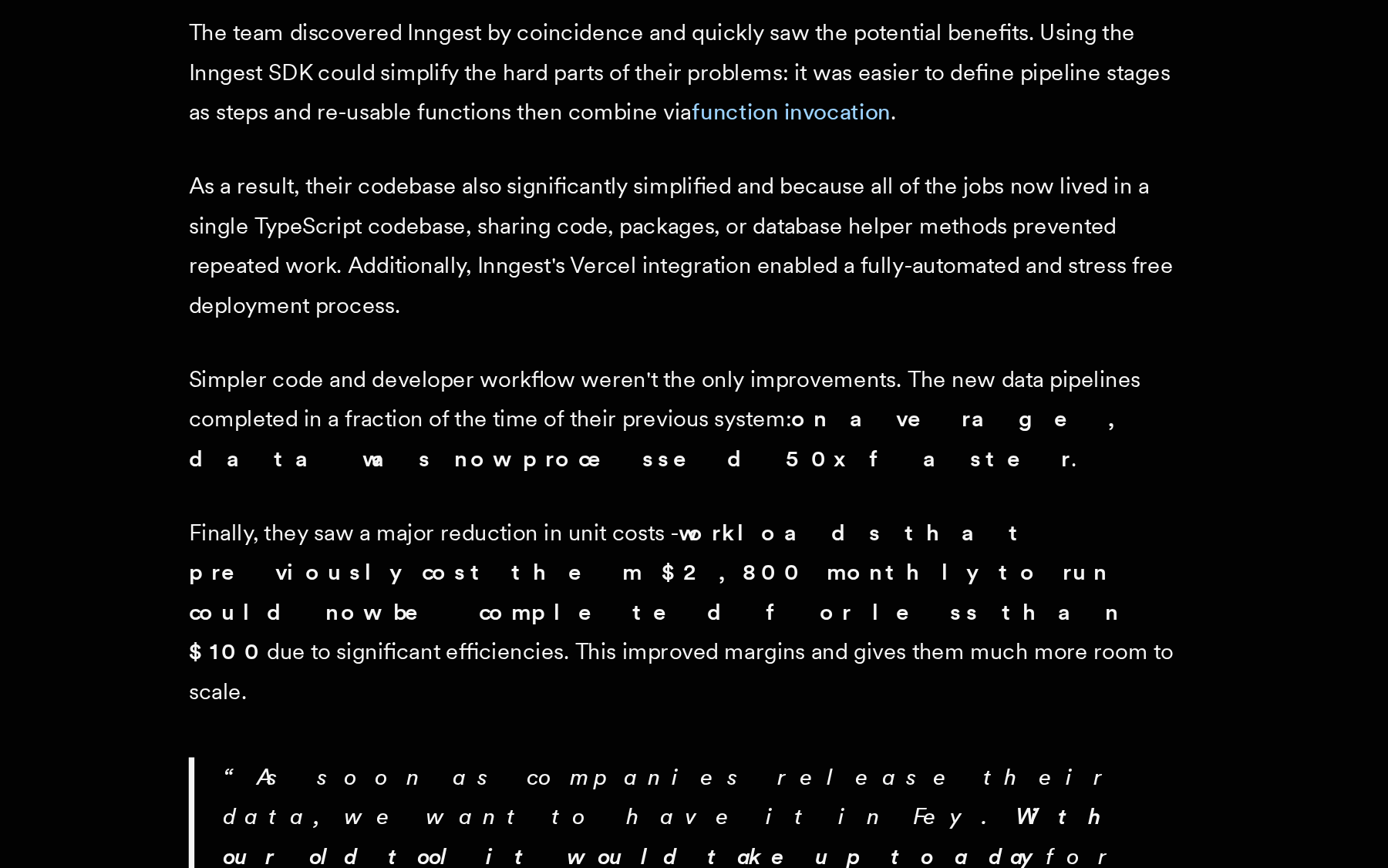
drag, startPoint x: 377, startPoint y: 214, endPoint x: 630, endPoint y: 208, distance: 253.1
click at [630, 808] on p "As soon as companies release their data, we want to have it in Fey. With our ol…" at bounding box center [510, 883] width 521 height 151
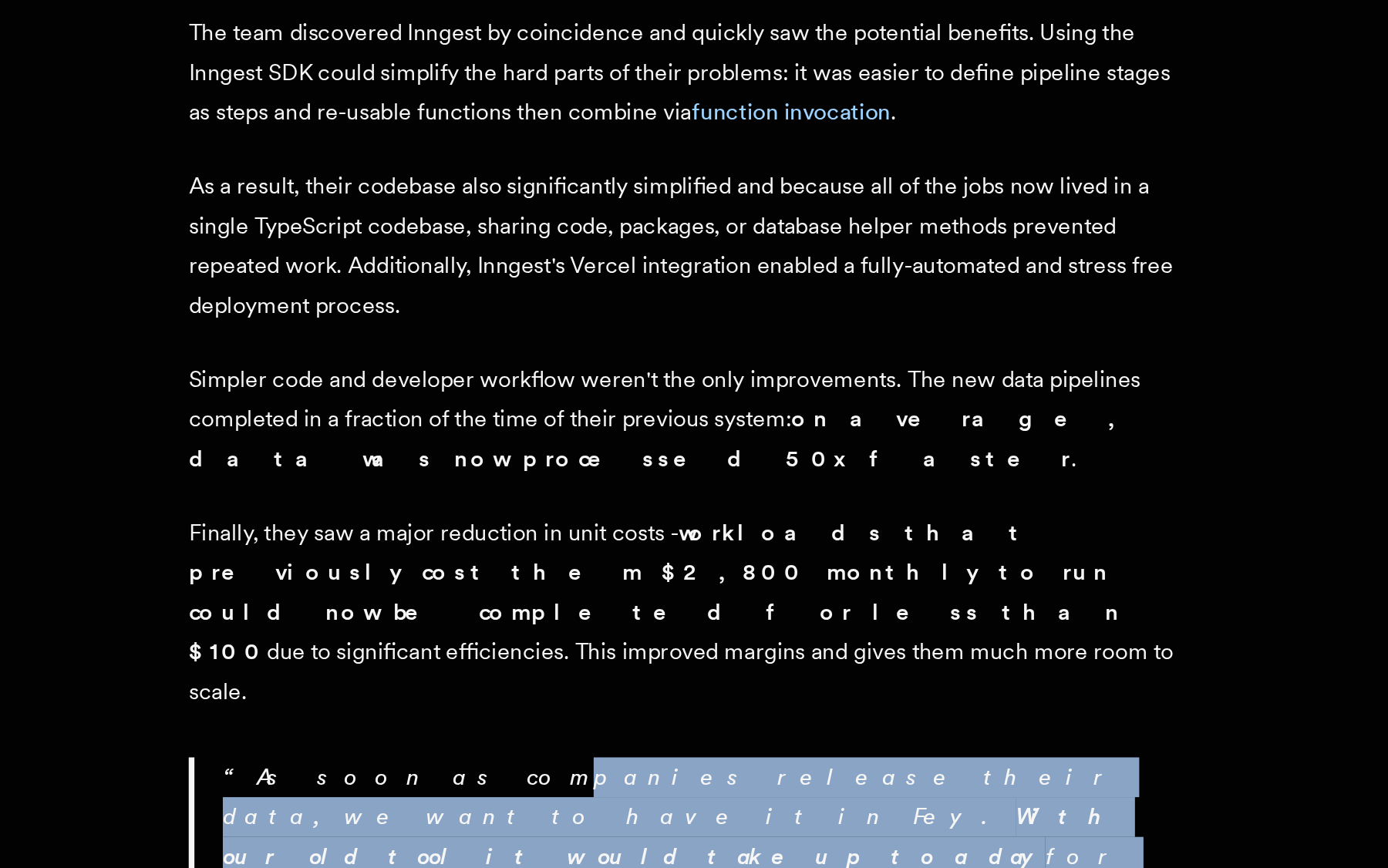
drag, startPoint x: 398, startPoint y: 196, endPoint x: 208, endPoint y: 167, distance: 192.2
click at [250, 808] on p "As soon as companies release their data, we want to have it in Fey. With our ol…" at bounding box center [510, 883] width 521 height 151
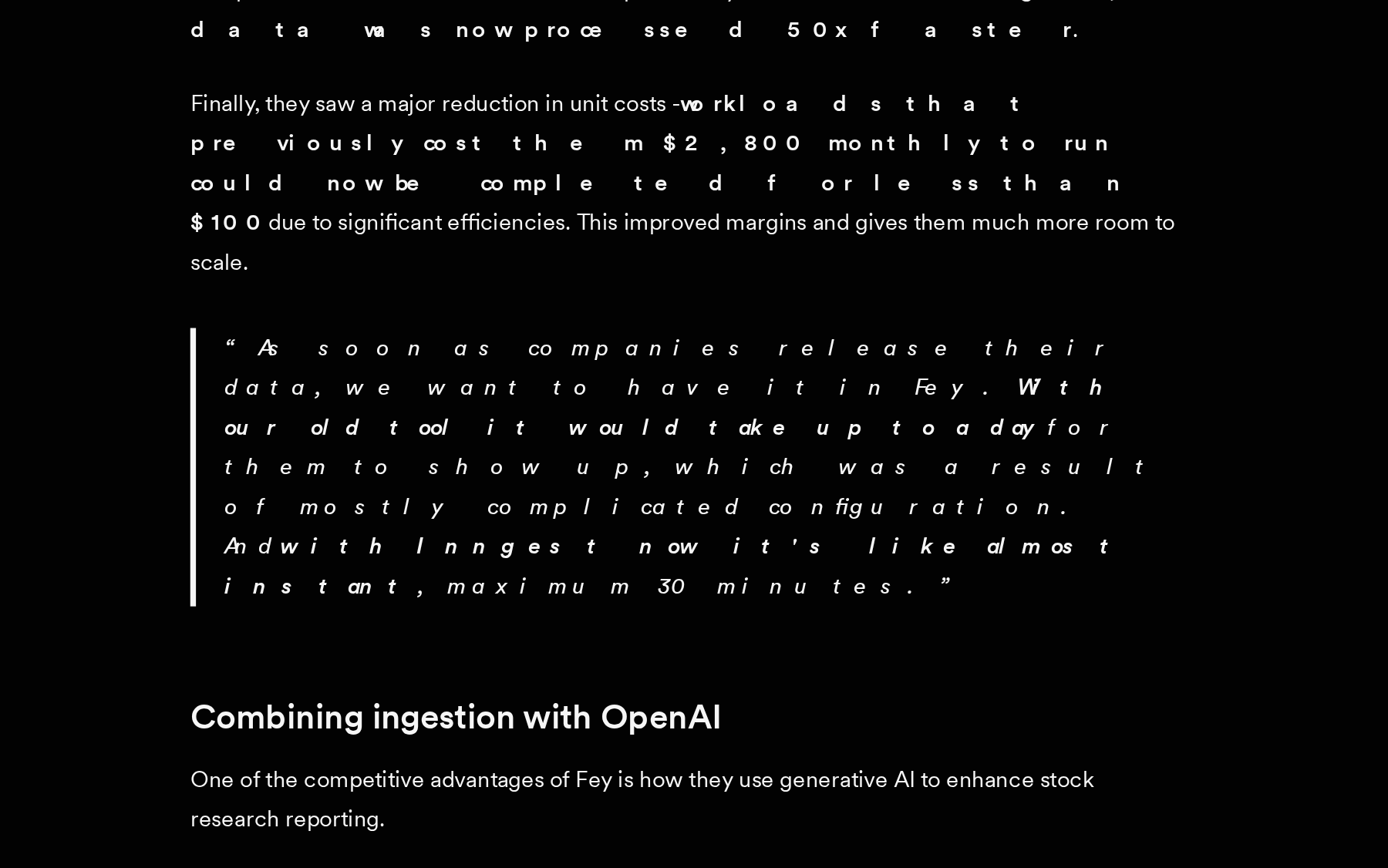
scroll to position [1463, 0]
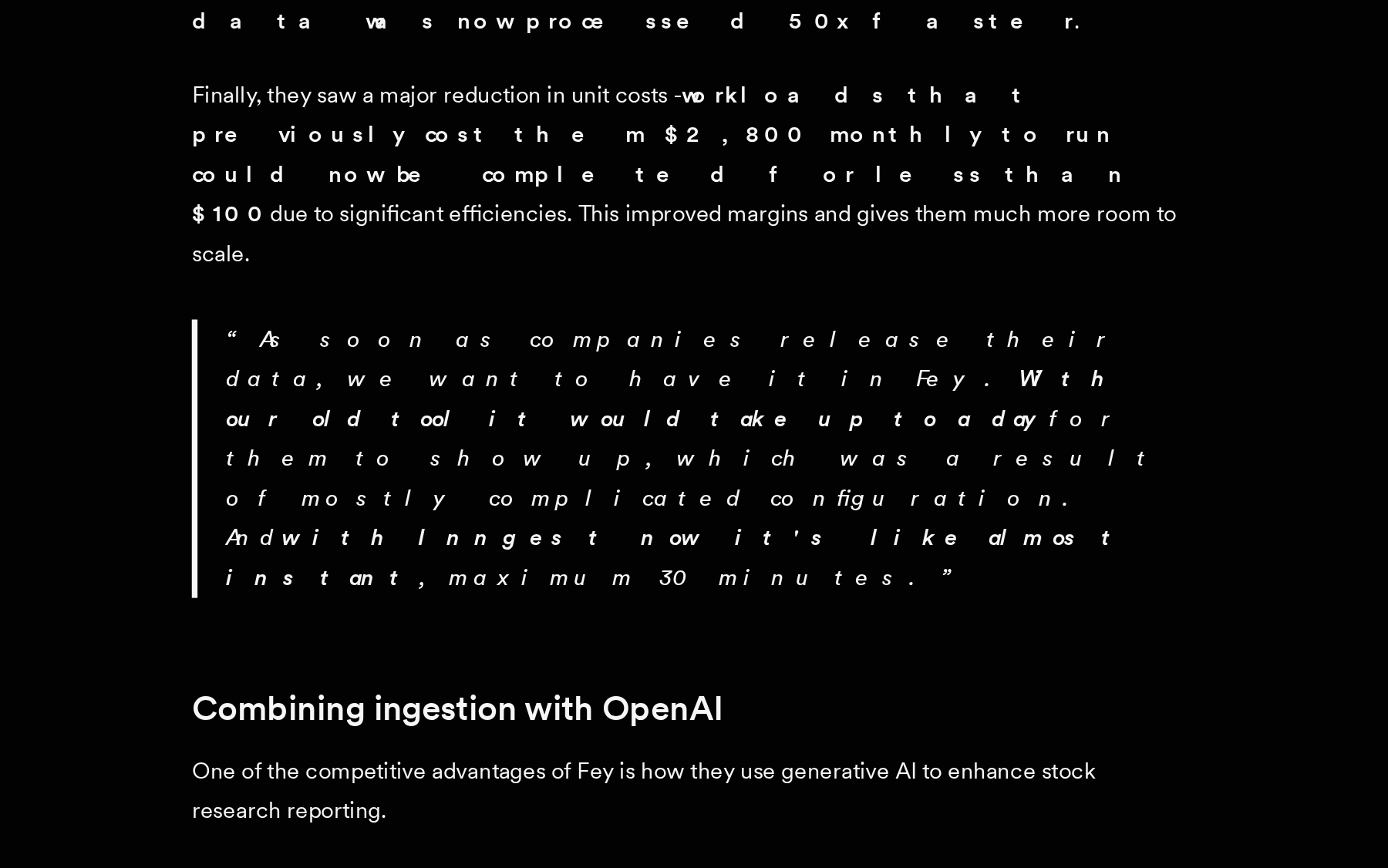
click at [276, 805] on p "One of the competitive advantages of Fey is how they use generative AI to enhan…" at bounding box center [501, 826] width 540 height 43
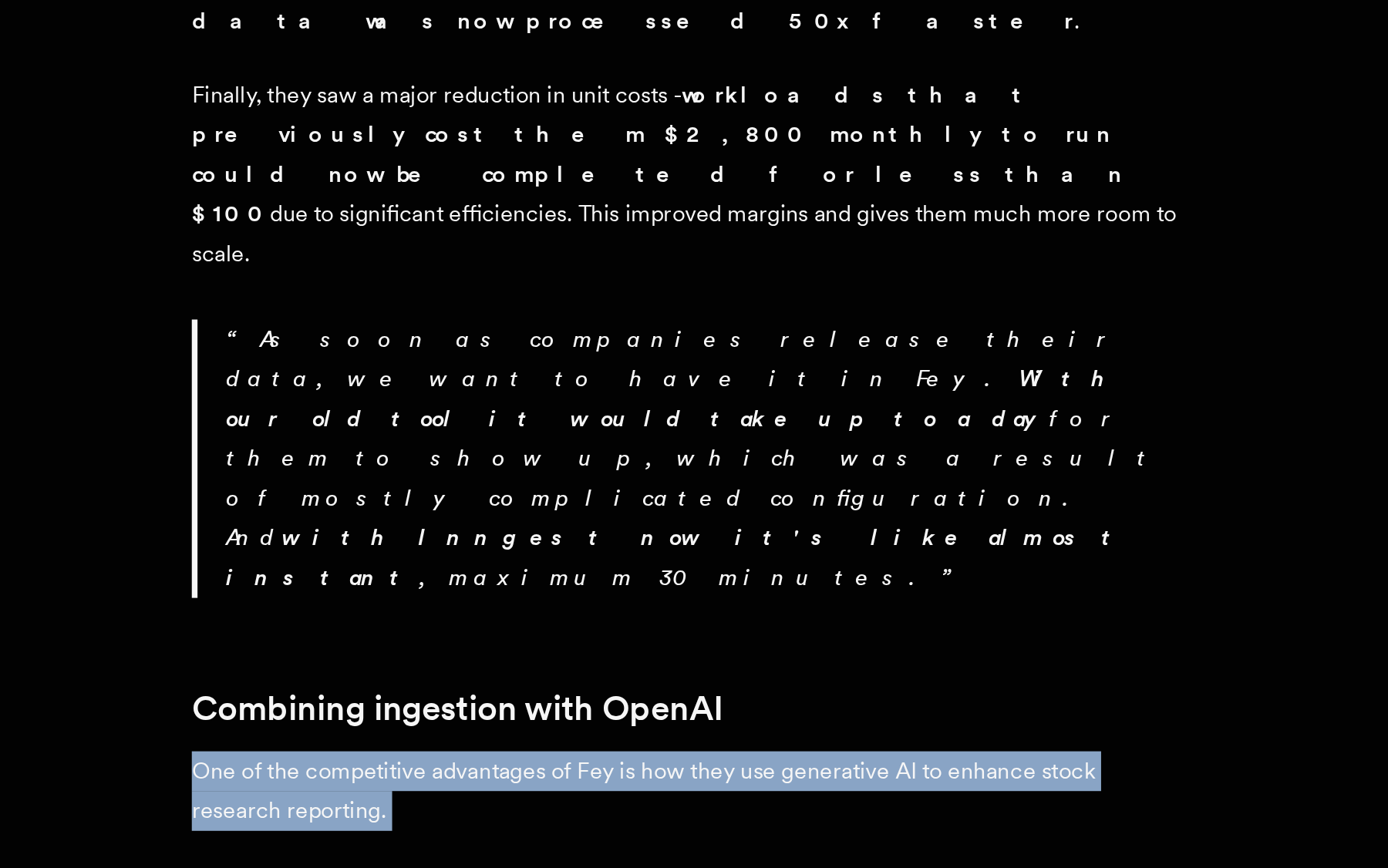
click at [306, 805] on p "One of the competitive advantages of Fey is how they use generative AI to enhan…" at bounding box center [501, 826] width 540 height 43
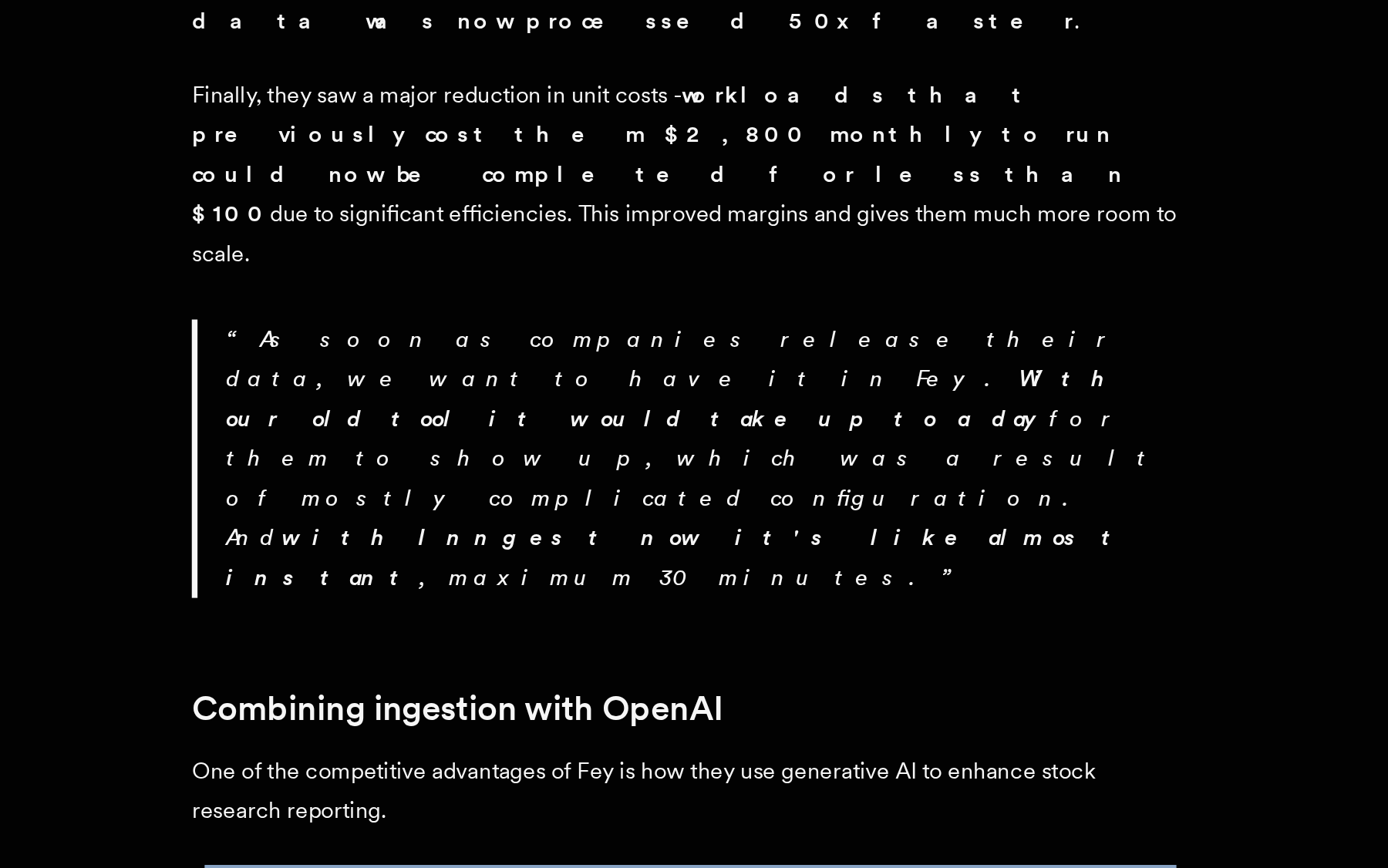
drag, startPoint x: 115, startPoint y: 144, endPoint x: 449, endPoint y: 162, distance: 334.5
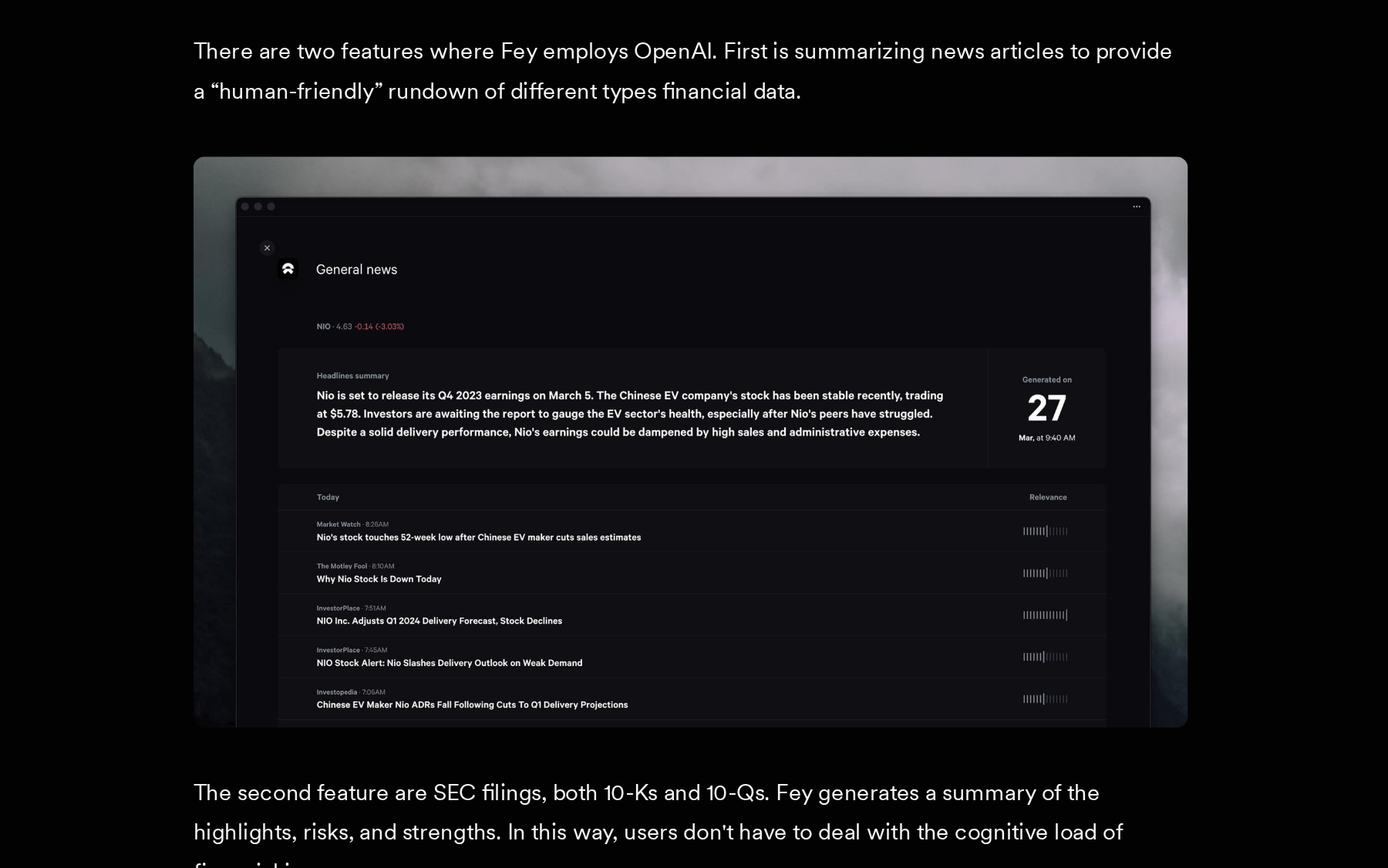
scroll to position [1918, 0]
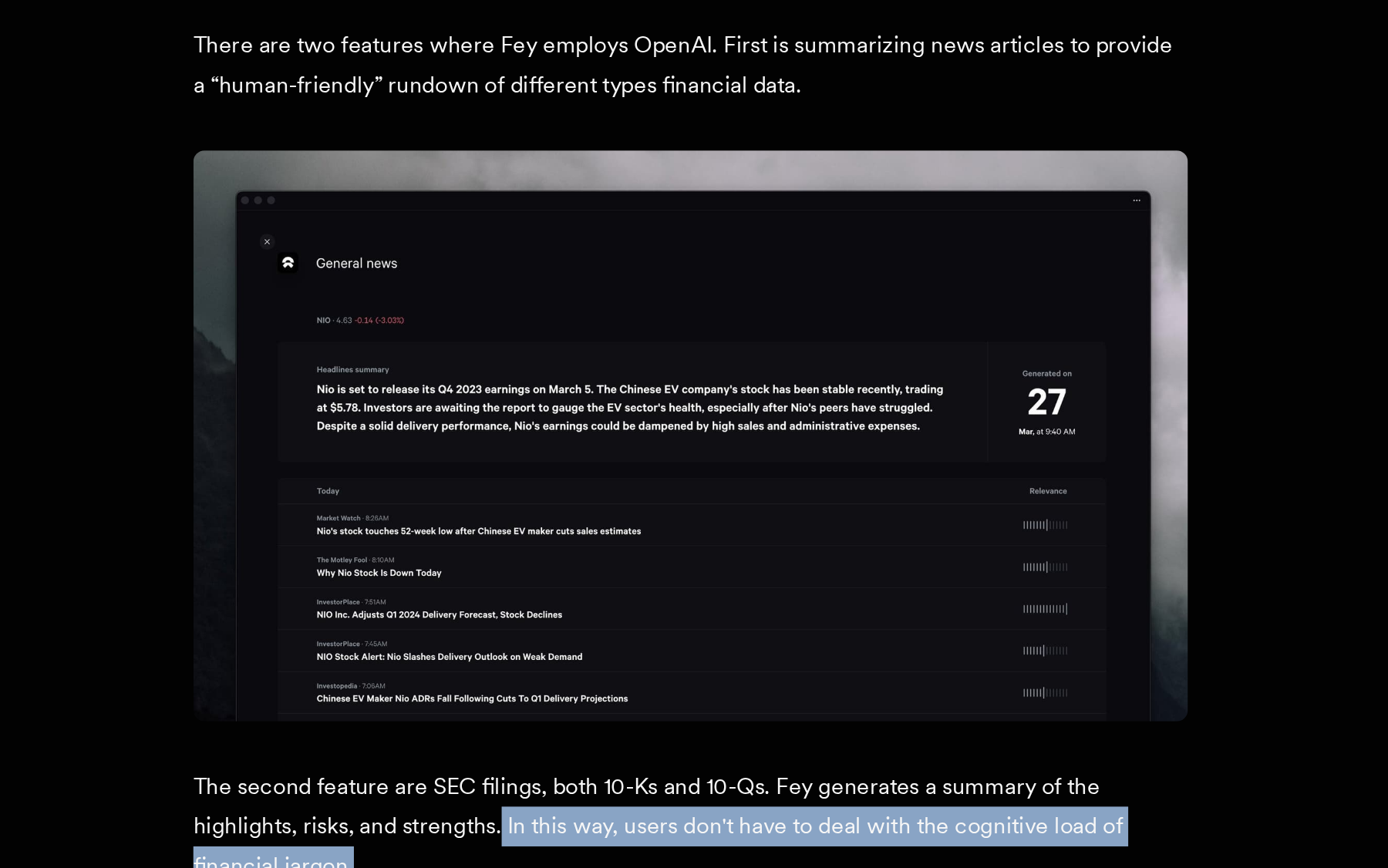
drag, startPoint x: 273, startPoint y: 102, endPoint x: 357, endPoint y: 129, distance: 88.2
click at [357, 813] on p "The second feature are SEC filings, both 10-Ks and 10-Qs. Fey generates a summa…" at bounding box center [501, 846] width 540 height 65
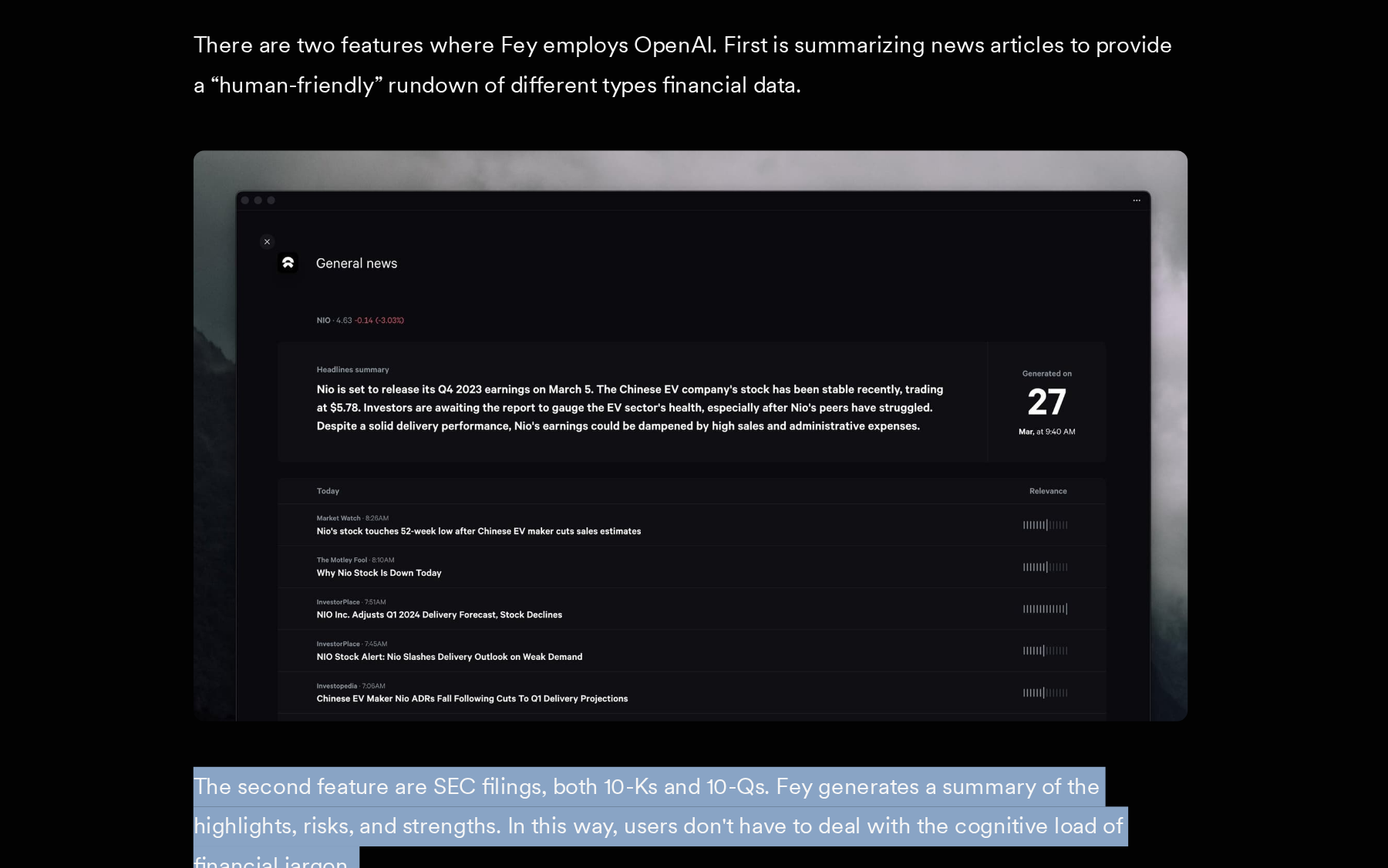
drag, startPoint x: 298, startPoint y: 142, endPoint x: 67, endPoint y: 81, distance: 238.9
click at [77, 81] on div "Customer story - Fey 50x faster and 50x cheaper. How Fey leverages Inngest in d…" at bounding box center [693, 439] width 1234 height 4512
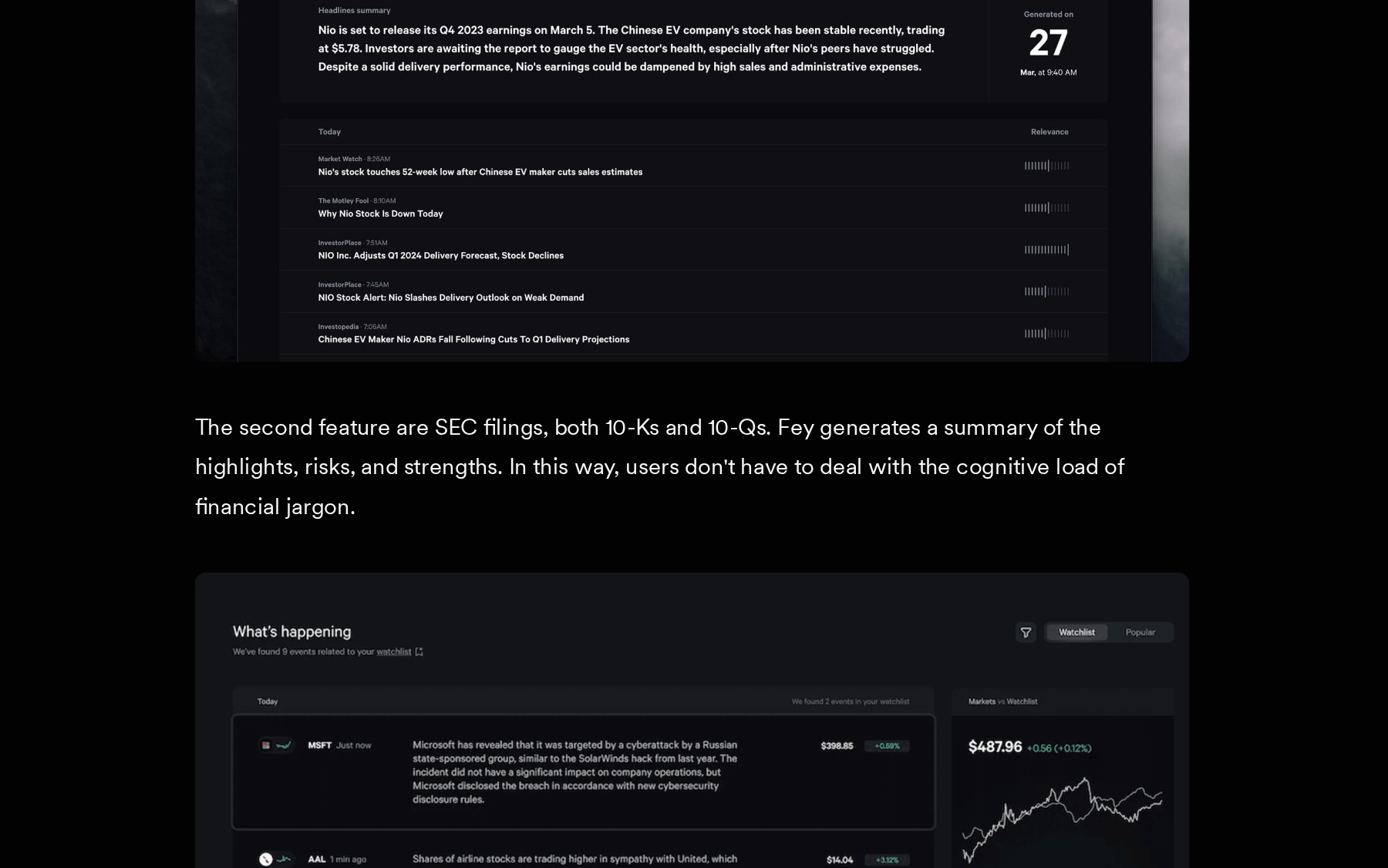
scroll to position [2313, 0]
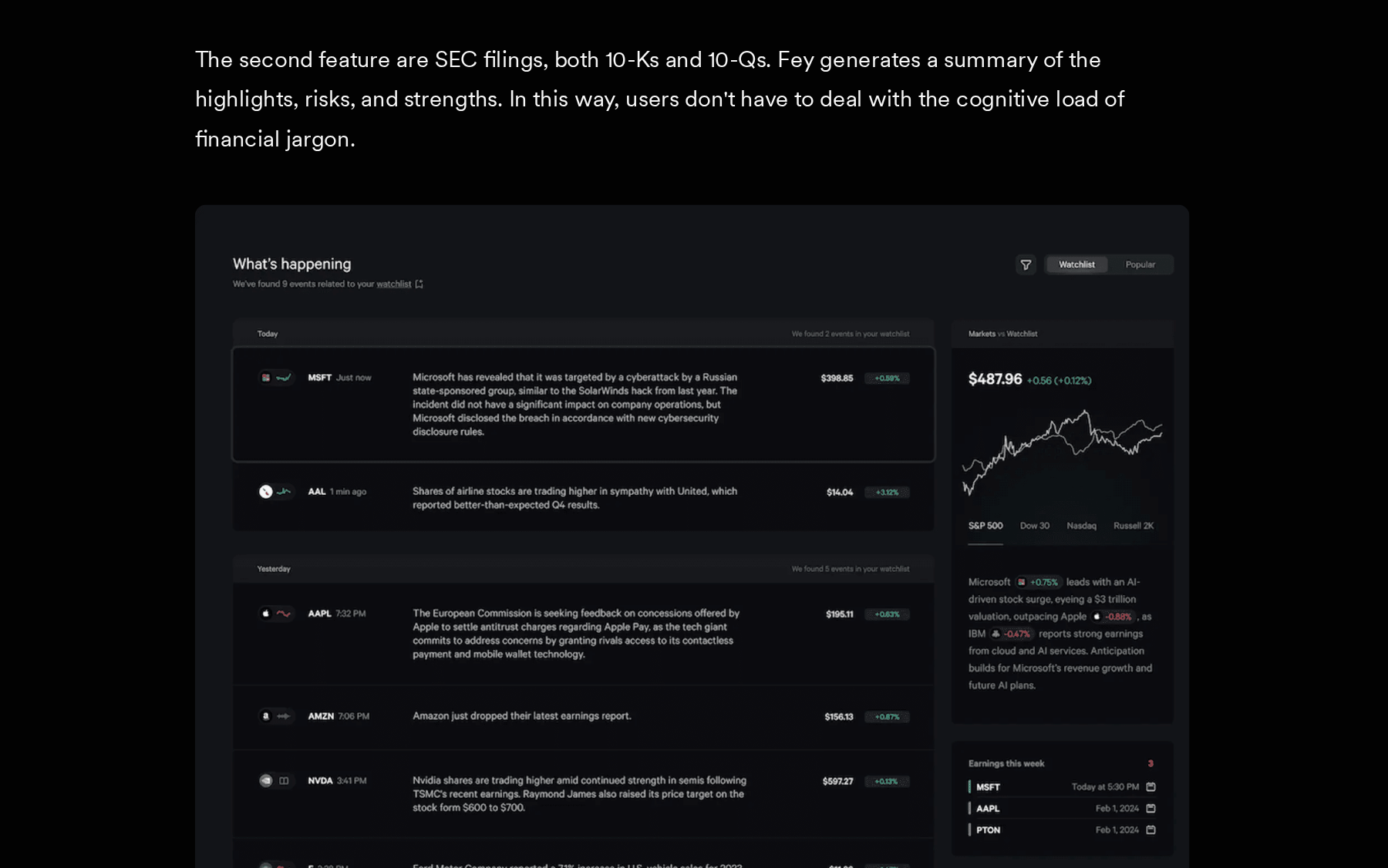
drag, startPoint x: 116, startPoint y: 164, endPoint x: 396, endPoint y: 211, distance: 283.9
click at [397, 211] on div "Customer story - Fey 50x faster and 50x cheaper. How Fey leverages Inngest in d…" at bounding box center [693, 44] width 1234 height 4512
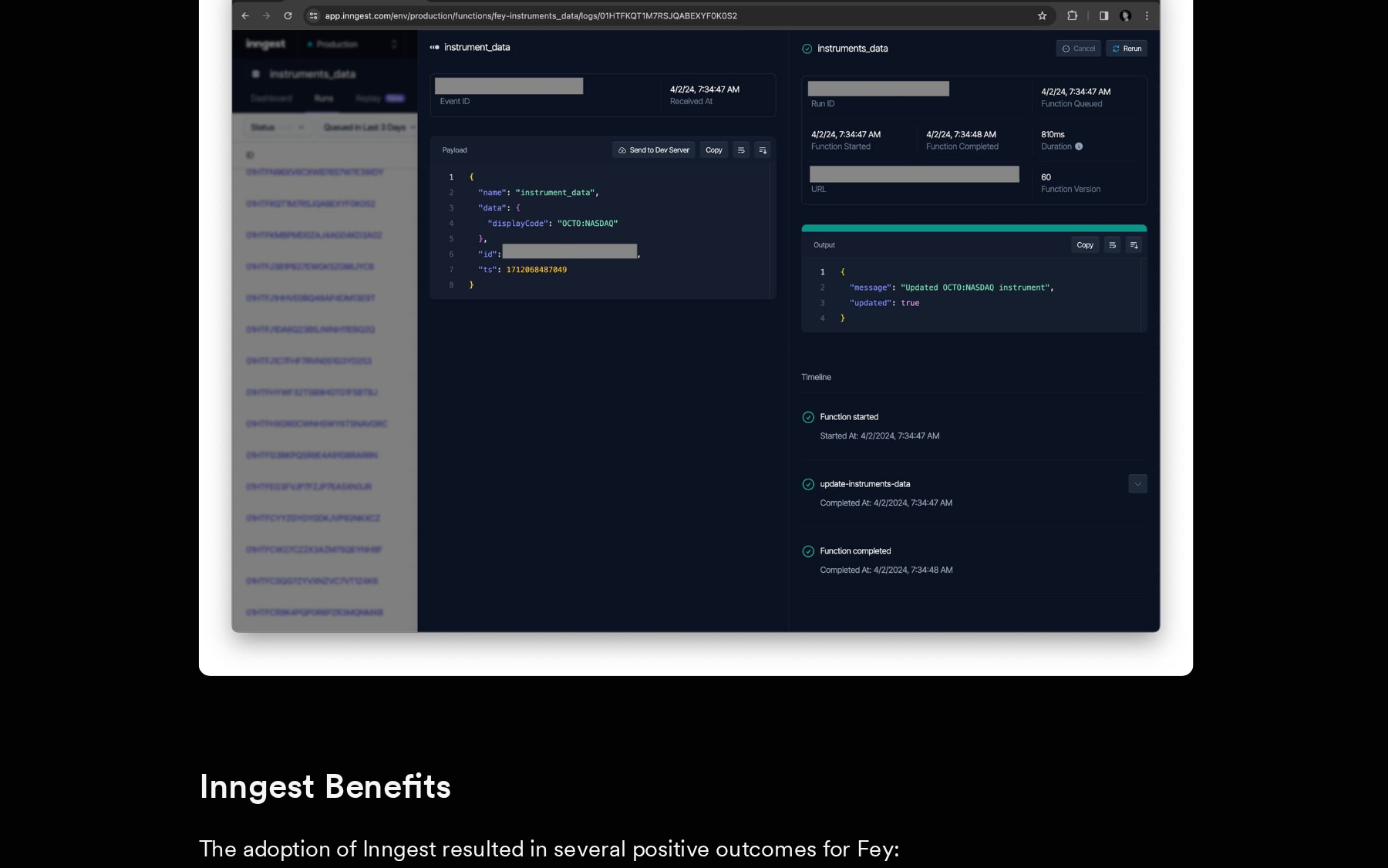
scroll to position [2959, 0]
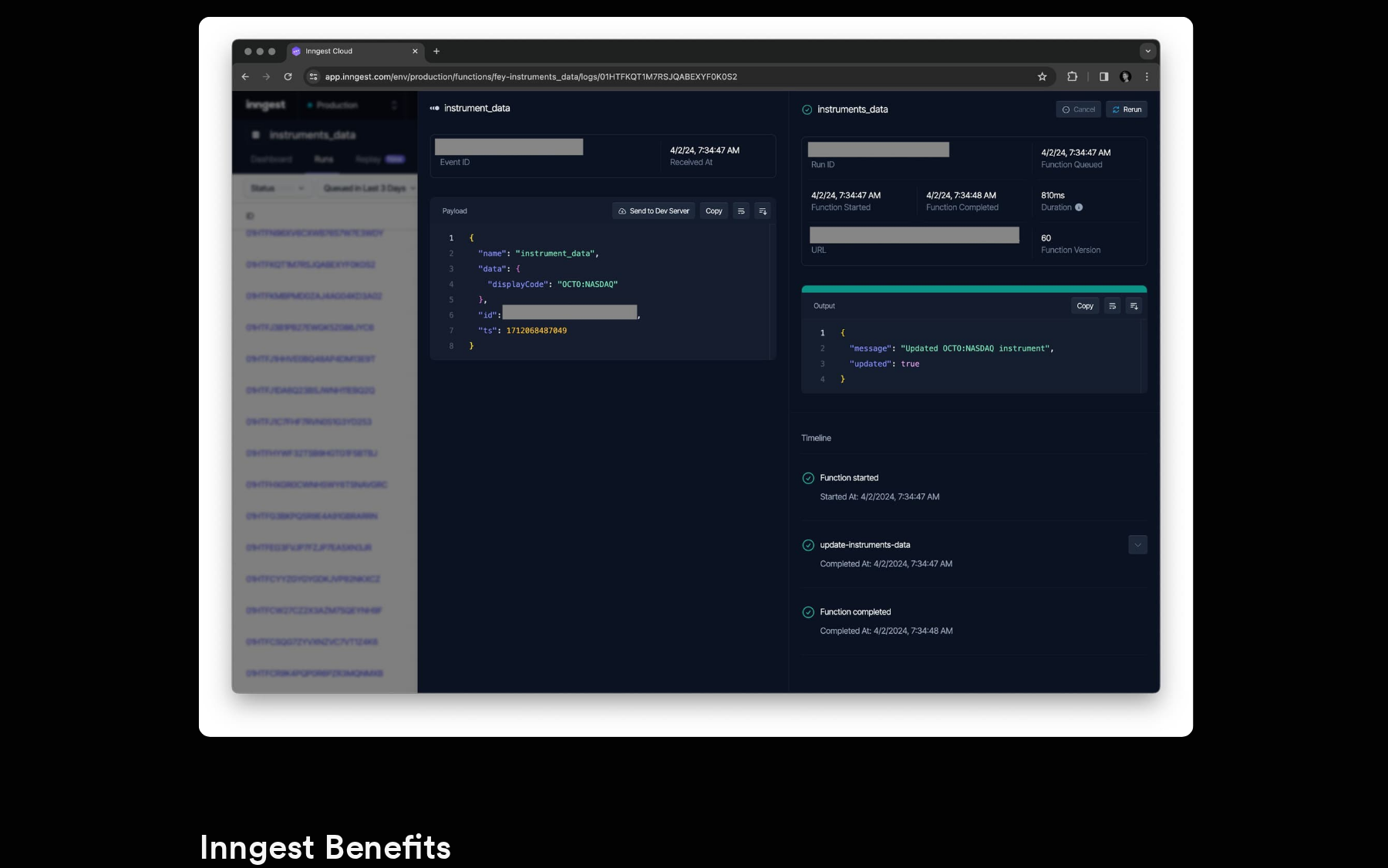
drag, startPoint x: 301, startPoint y: 198, endPoint x: 540, endPoint y: 210, distance: 239.3
drag, startPoint x: 565, startPoint y: 212, endPoint x: 97, endPoint y: 165, distance: 470.4
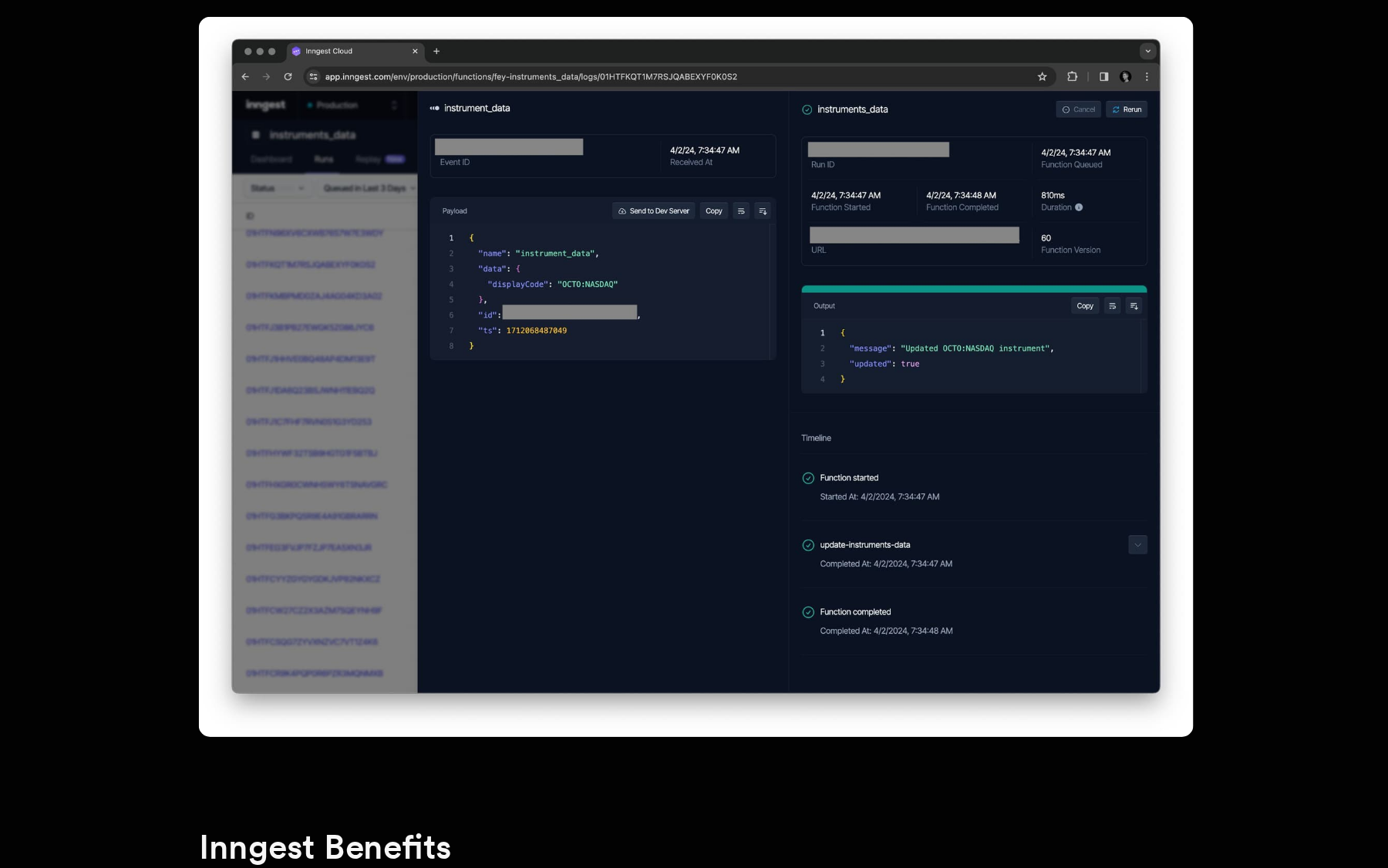
drag, startPoint x: 128, startPoint y: 175, endPoint x: 523, endPoint y: 234, distance: 399.4
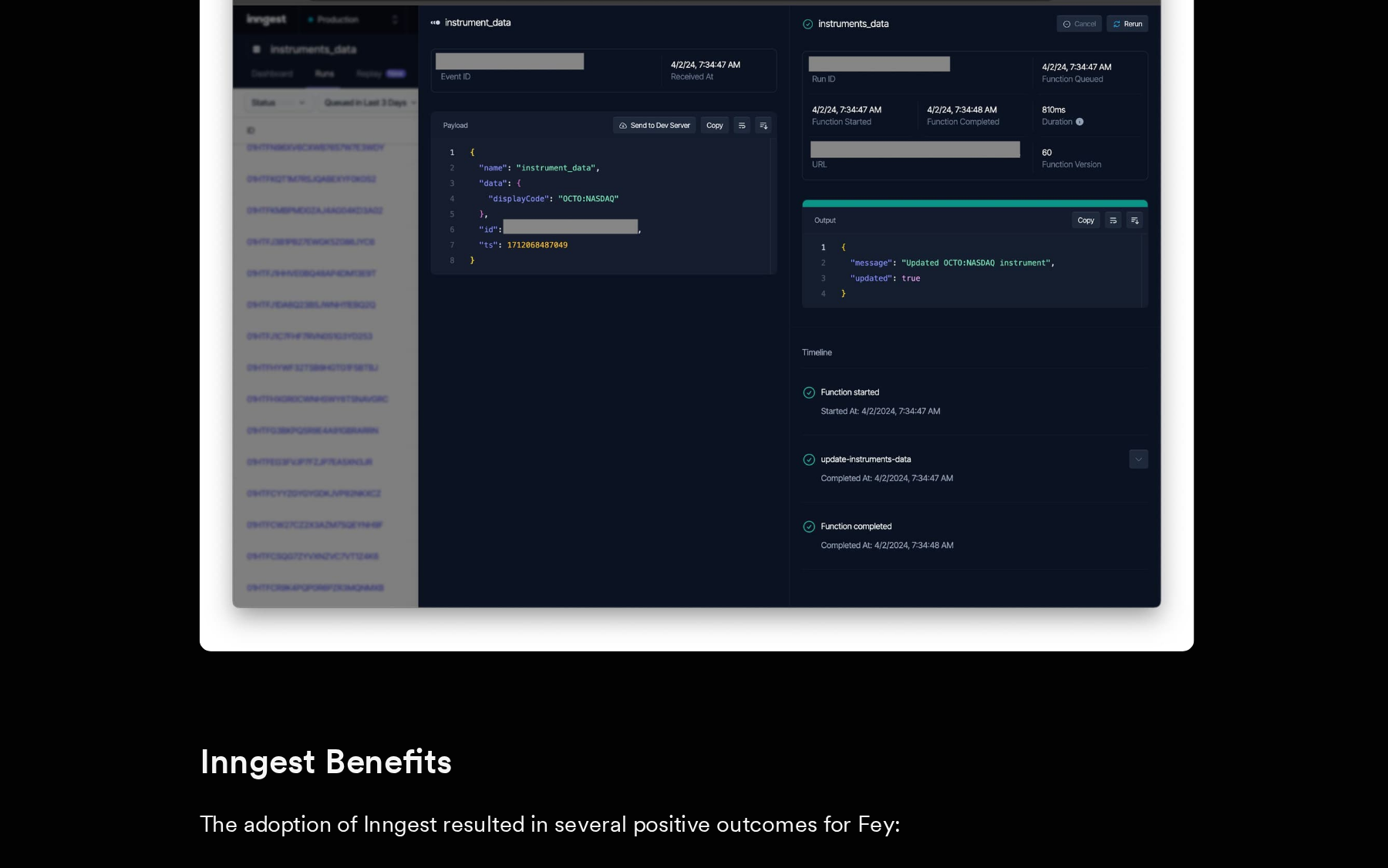
drag, startPoint x: 134, startPoint y: 131, endPoint x: 530, endPoint y: 191, distance: 400.5
drag, startPoint x: 543, startPoint y: 182, endPoint x: 129, endPoint y: 123, distance: 418.2
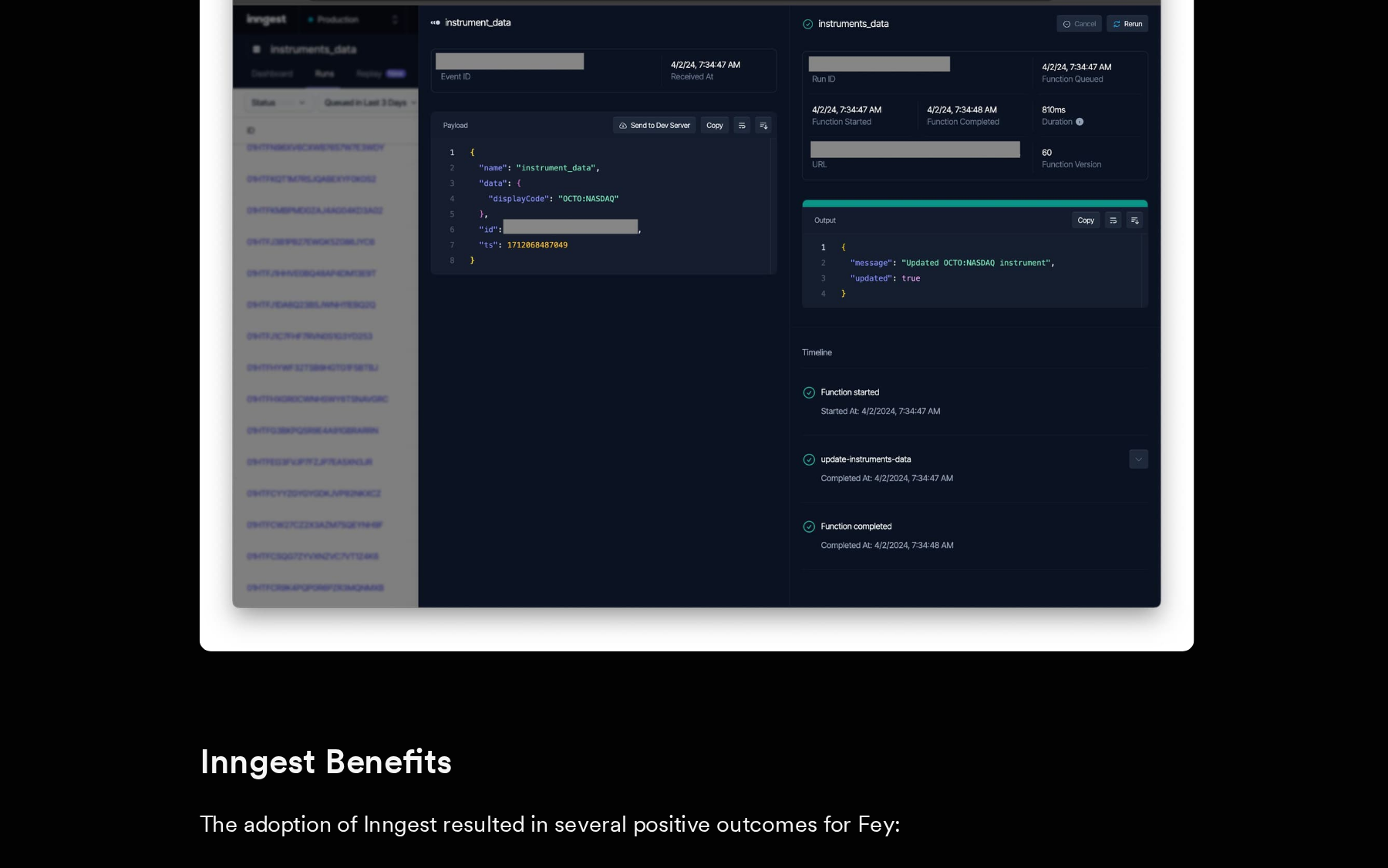
click at [256, 862] on strong "Concise codebase:" at bounding box center [382, 870] width 253 height 14
drag, startPoint x: 135, startPoint y: 126, endPoint x: 543, endPoint y: 175, distance: 410.9
drag, startPoint x: 132, startPoint y: 203, endPoint x: 381, endPoint y: 234, distance: 250.9
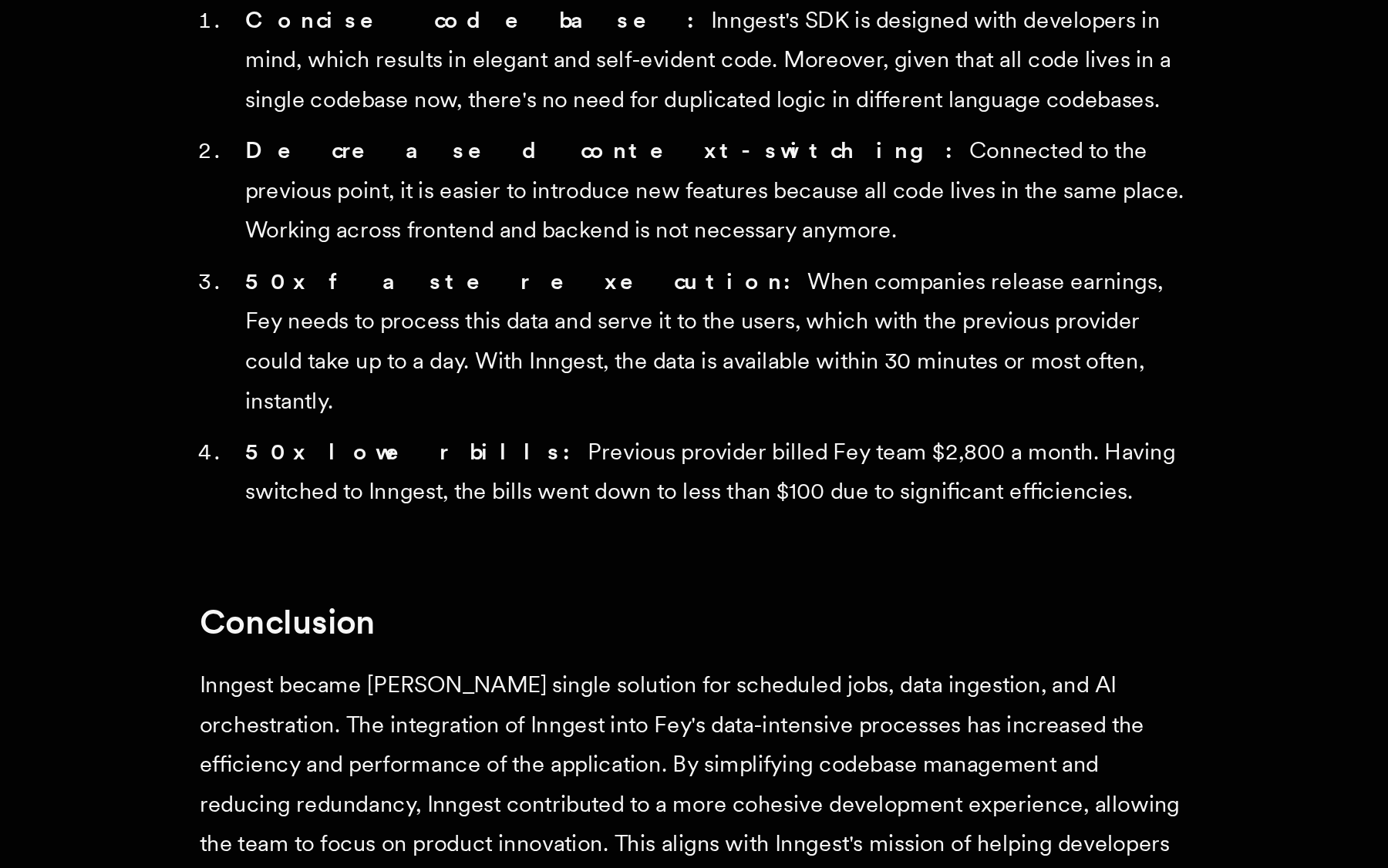
scroll to position [3605, 0]
